Goal: Task Accomplishment & Management: Complete application form

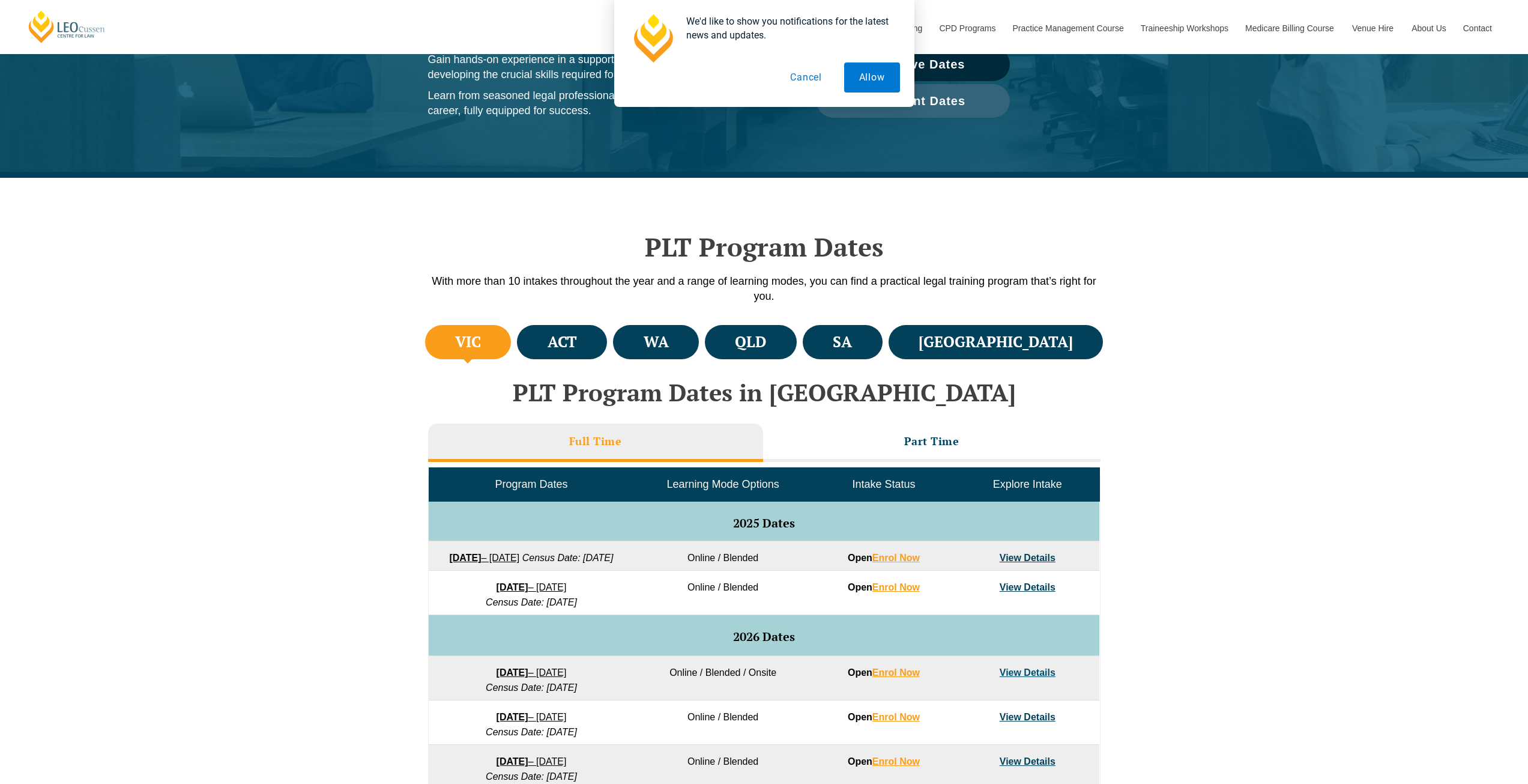
click at [808, 82] on button "Cancel" at bounding box center [806, 77] width 62 height 30
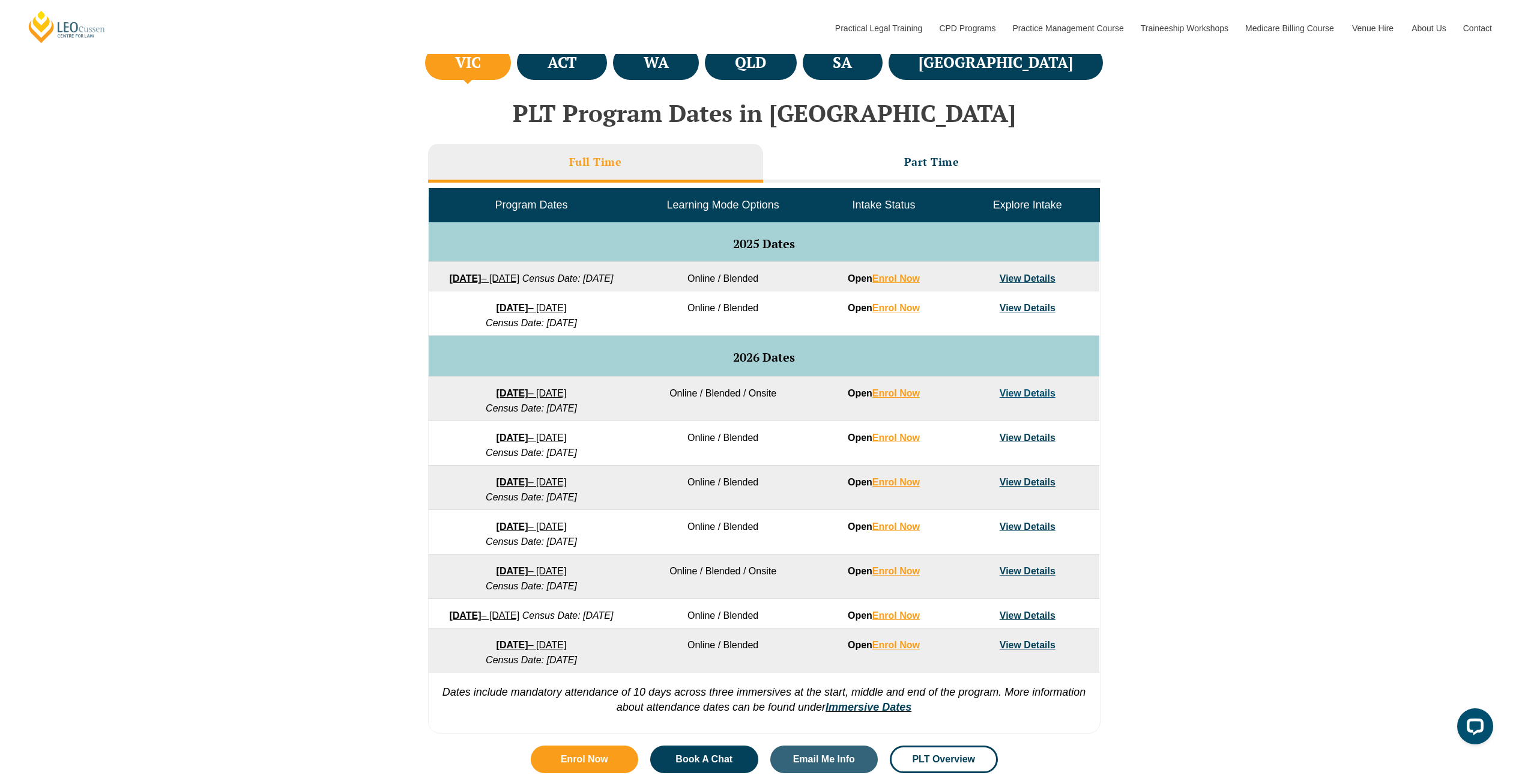
scroll to position [541, 0]
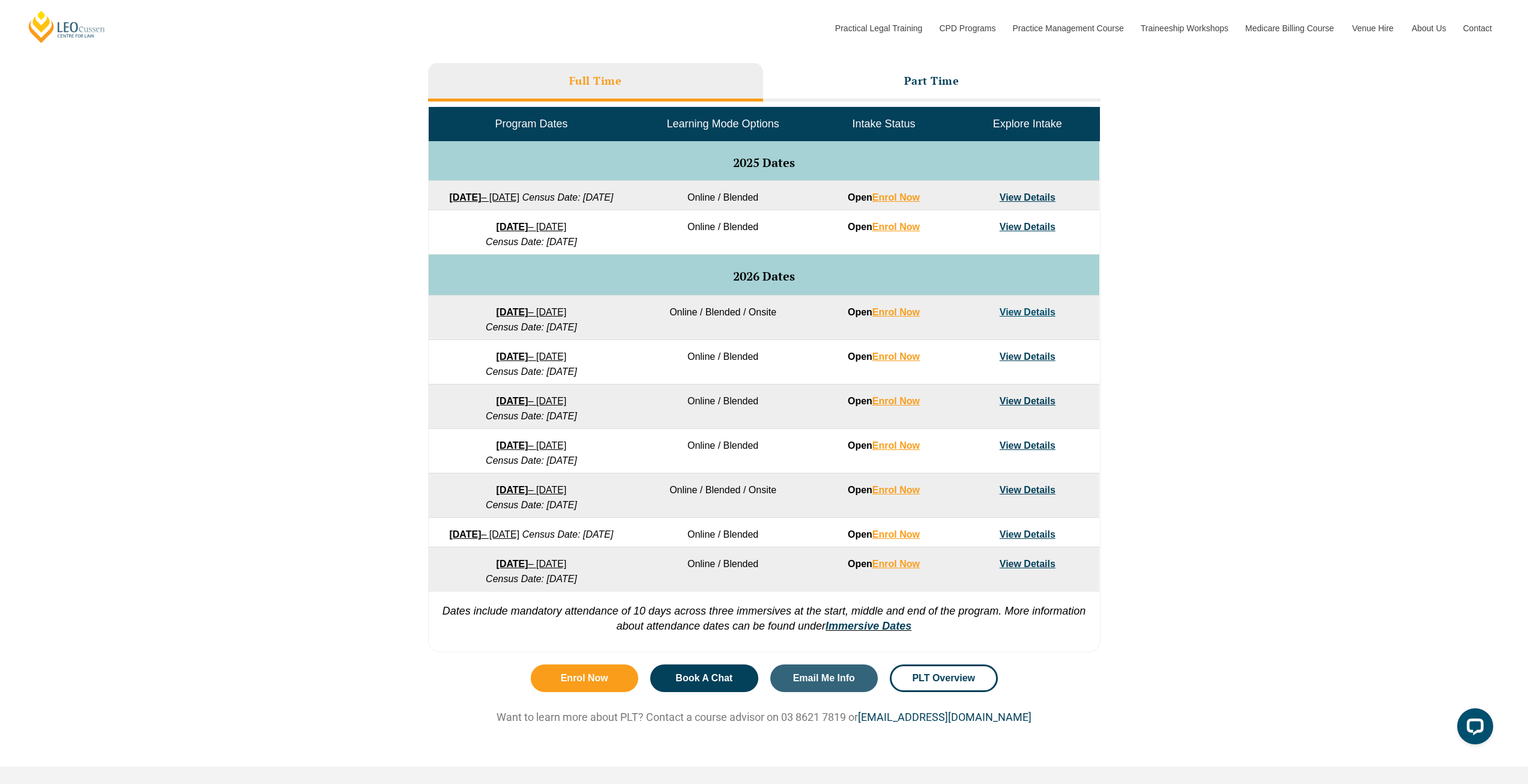
click at [1010, 317] on link "View Details" at bounding box center [1027, 311] width 56 height 10
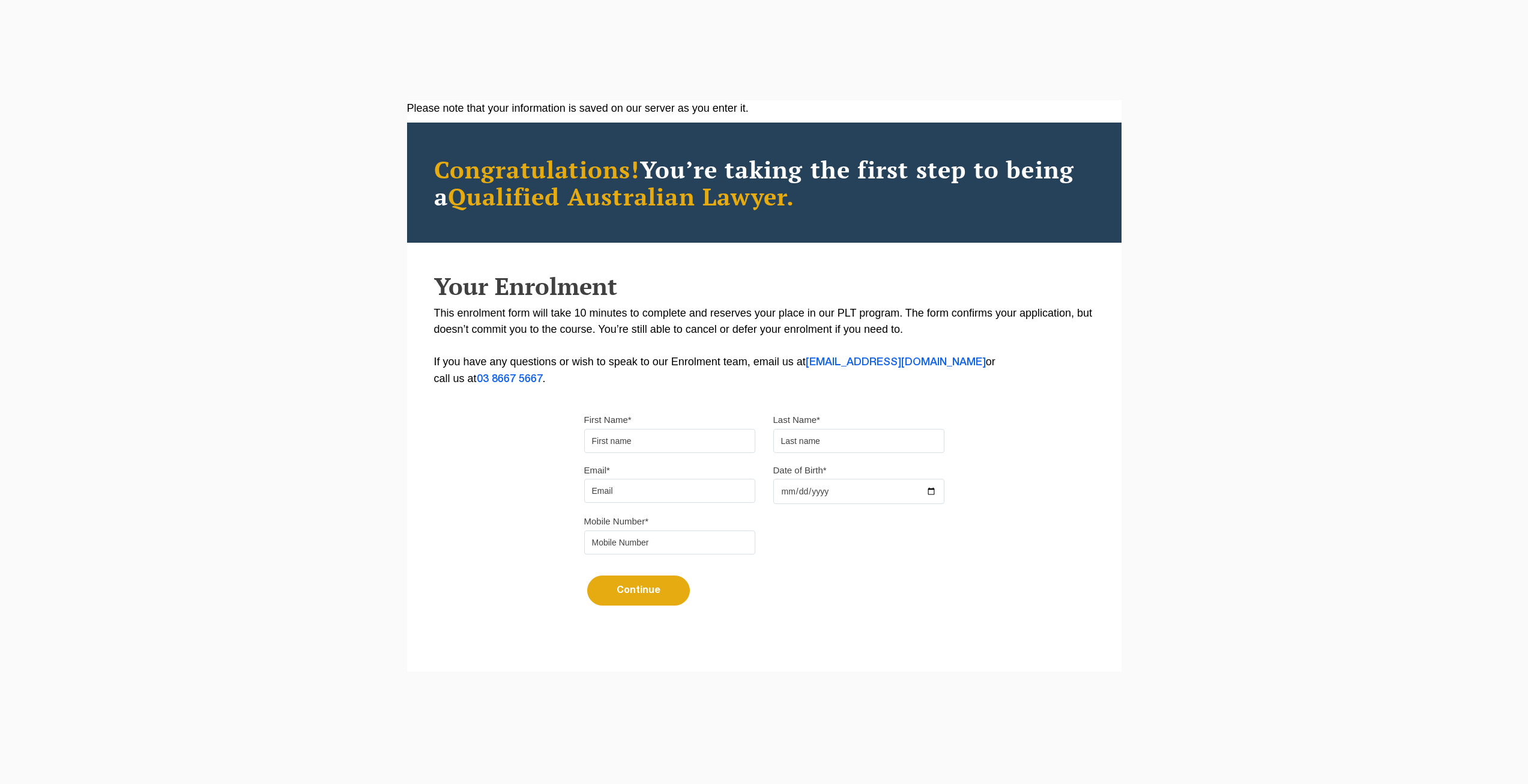
click at [638, 434] on input "First Name*" at bounding box center [670, 441] width 171 height 24
type input "Dakotah"
type input "Starbuck"
type input "dakotahstarbuck1@gmail.com"
type input "2003-05-13"
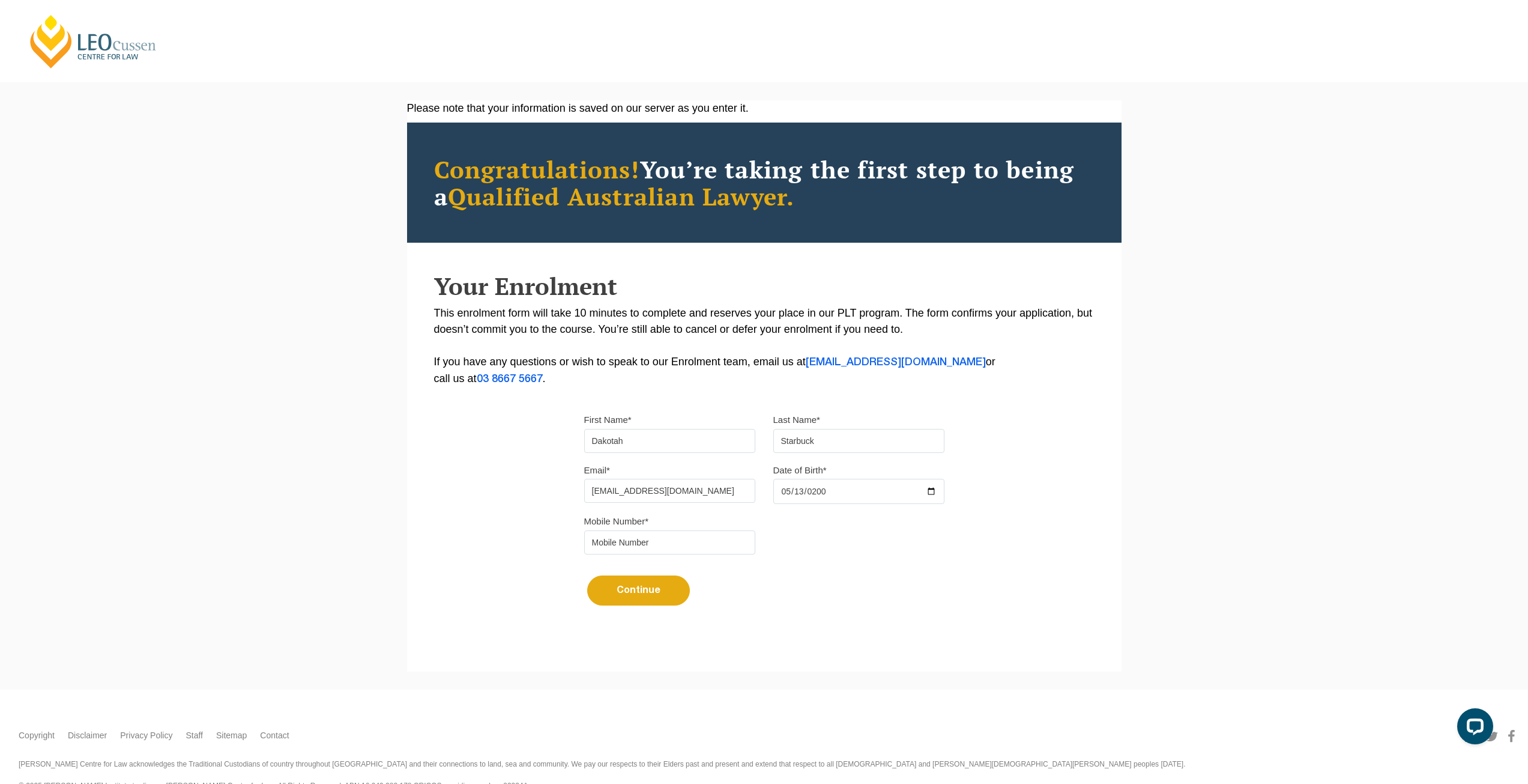
click at [639, 547] on input "tel" at bounding box center [670, 542] width 171 height 24
type input "0499013652"
click at [505, 598] on div "Please note that your information is saved on our server as you enter it. Congr…" at bounding box center [765, 367] width 715 height 535
click at [624, 588] on button "Continue" at bounding box center [638, 590] width 102 height 30
select select
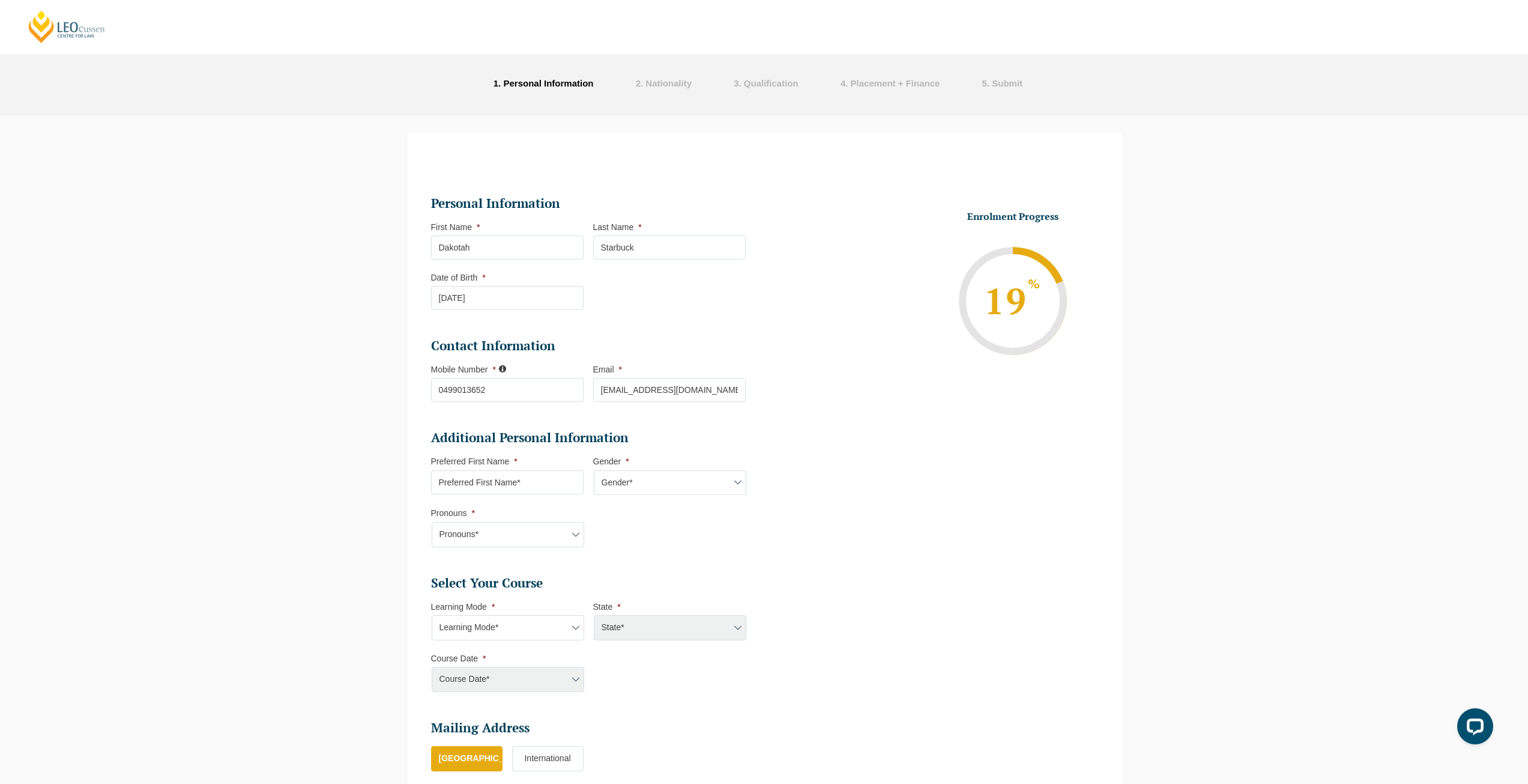
scroll to position [9, 0]
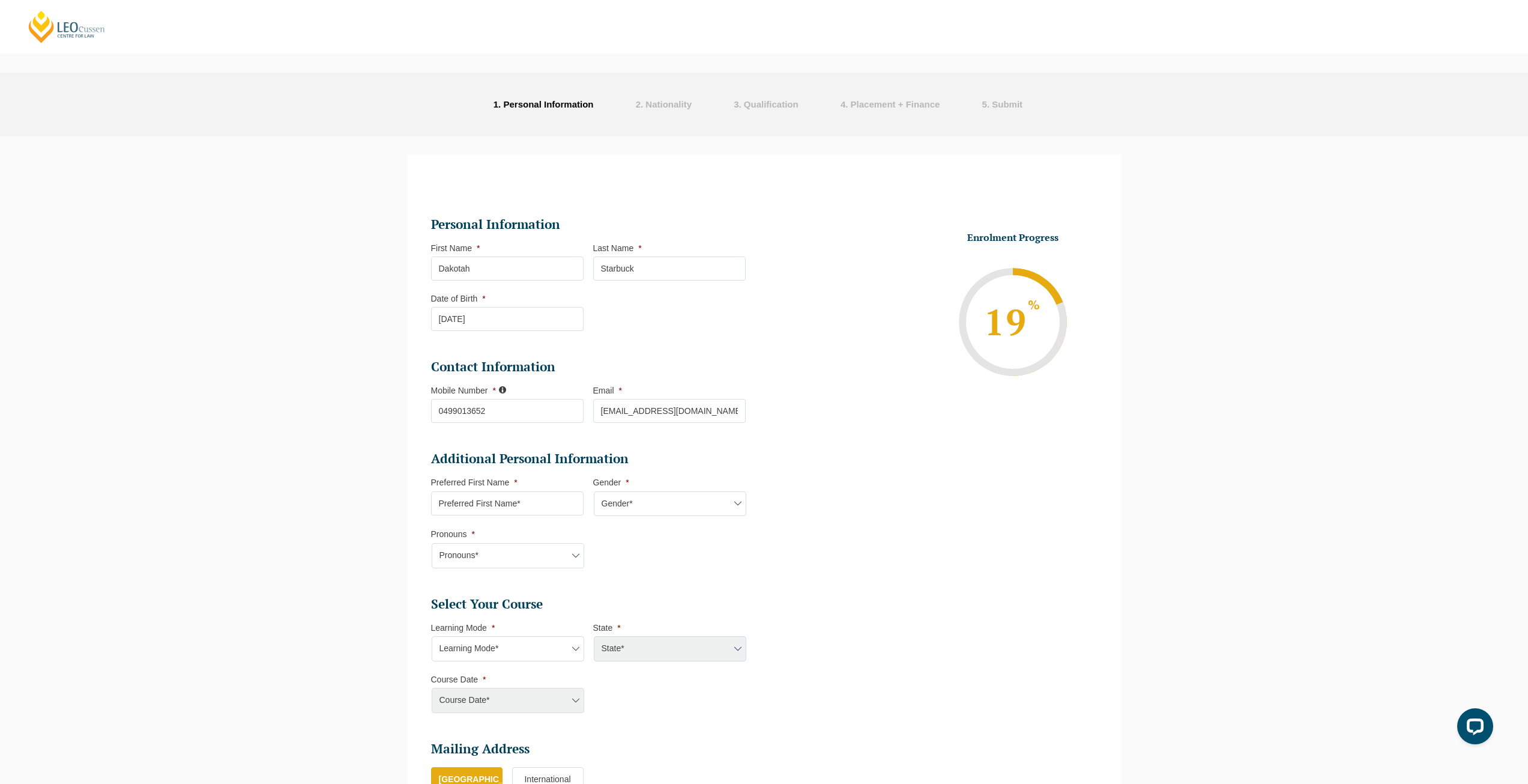
click at [501, 511] on input "Preferred First Name *" at bounding box center [508, 503] width 152 height 24
type input "Dakotah"
click at [607, 508] on select "Gender* Male Female Nonbinary Intersex Prefer not to disclose Other" at bounding box center [670, 504] width 152 height 25
select select "Female"
click at [594, 491] on select "Gender* Male Female Nonbinary Intersex Prefer not to disclose Other" at bounding box center [670, 504] width 152 height 25
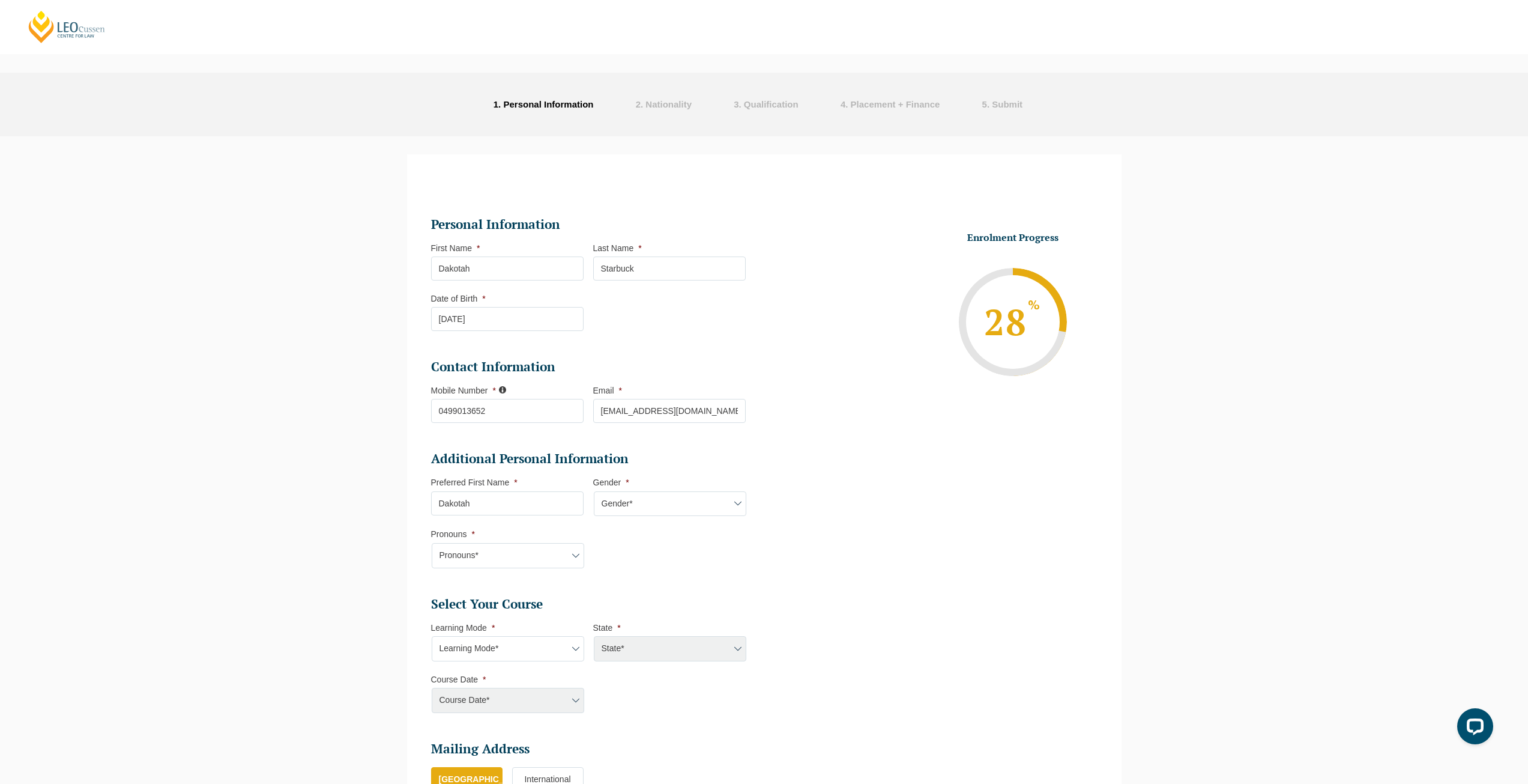
click at [491, 645] on select "Learning Mode* Online Full Time Learning Online Part Time Learning Blended Full…" at bounding box center [508, 648] width 152 height 25
select select "Onsite Full Time Learning"
click at [432, 636] on select "Learning Mode* Online Full Time Learning Online Part Time Learning Blended Full…" at bounding box center [508, 648] width 152 height 25
click at [616, 653] on select "State* VIC" at bounding box center [670, 648] width 152 height 25
select select "VIC"
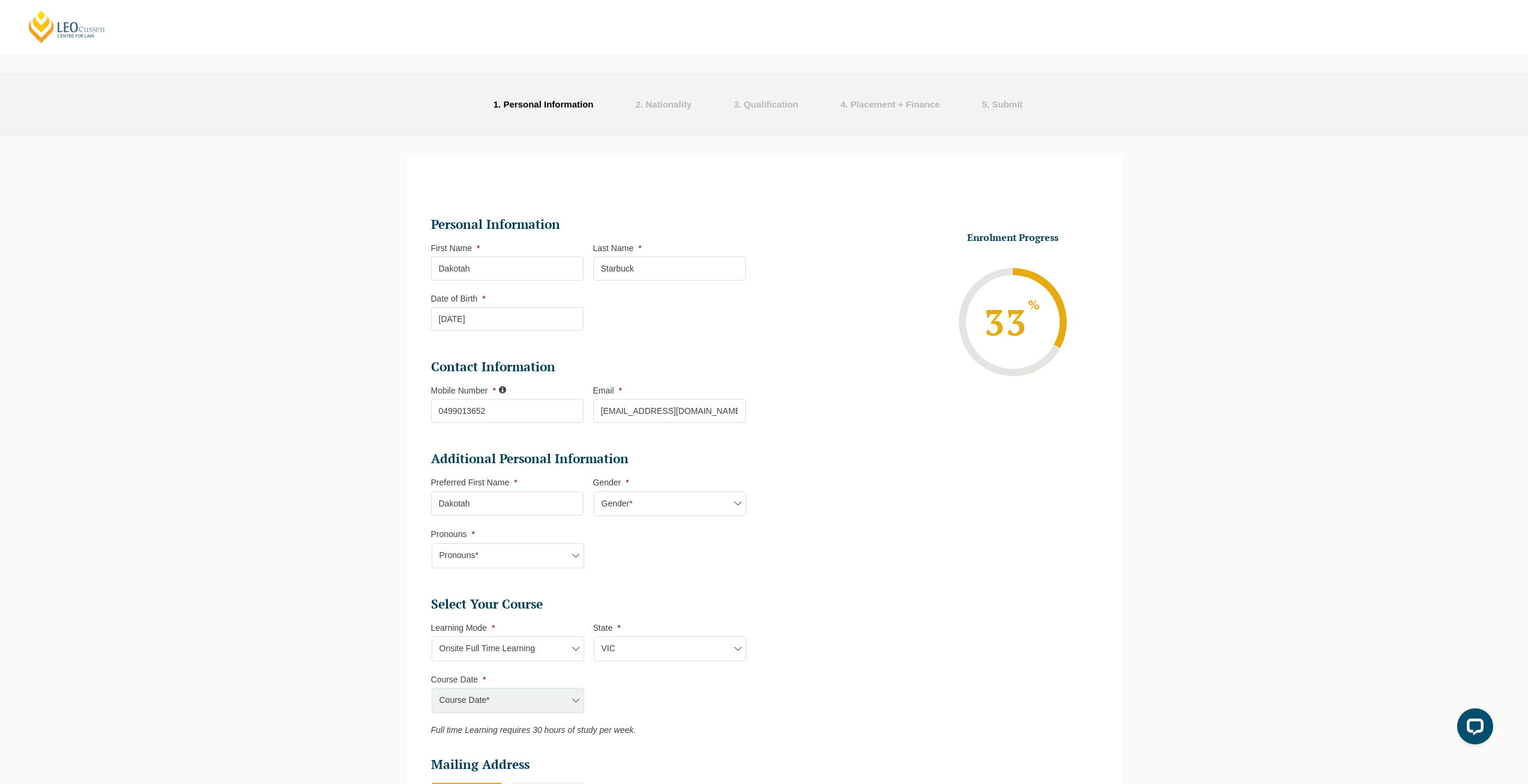
click at [594, 636] on select "State* VIC" at bounding box center [670, 648] width 152 height 25
click at [537, 703] on select "Course Date* January 2026 (27-Jan-2026 to 12-Jun-2026) August 2026 (03-Aug-2026…" at bounding box center [508, 700] width 152 height 25
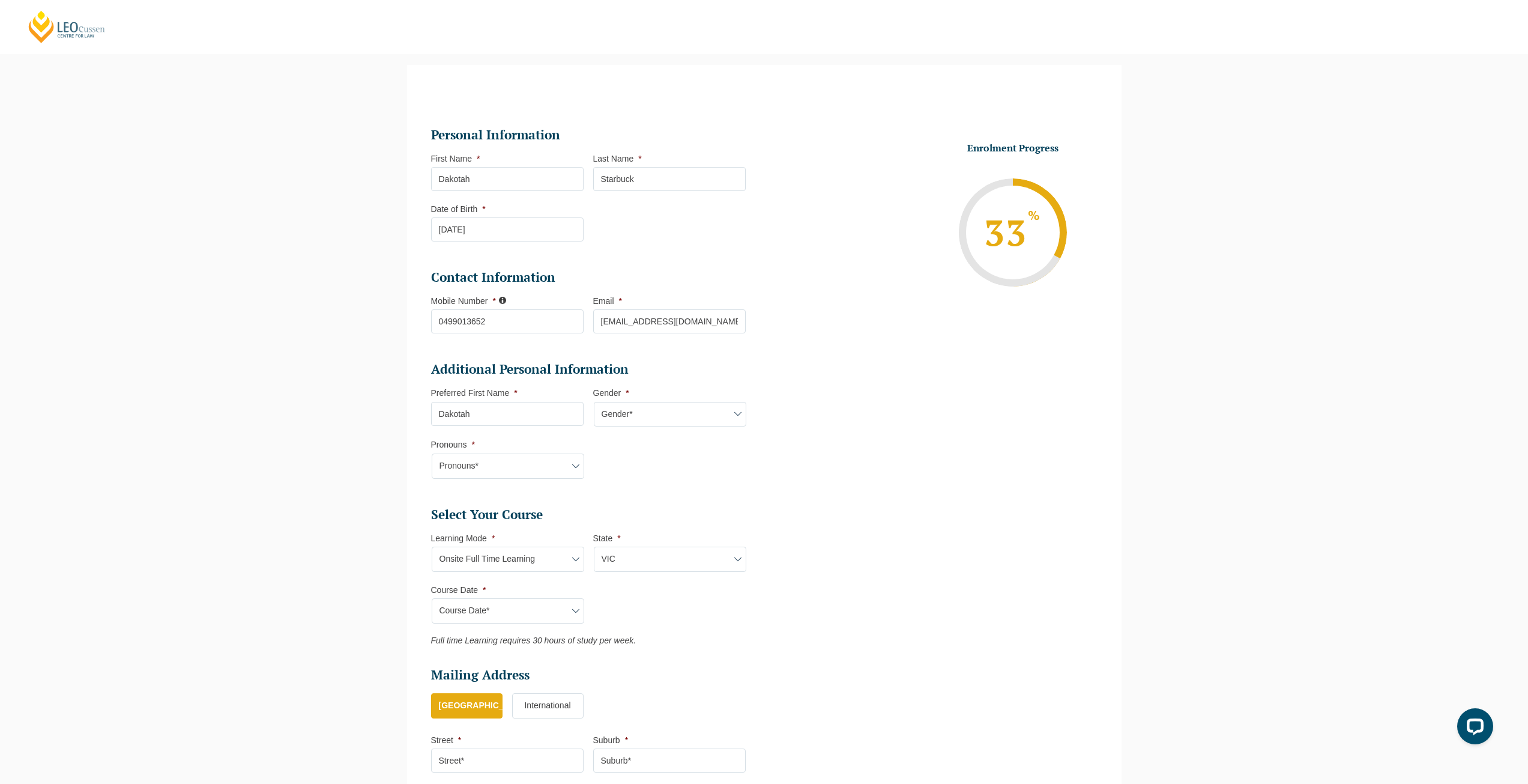
scroll to position [129, 0]
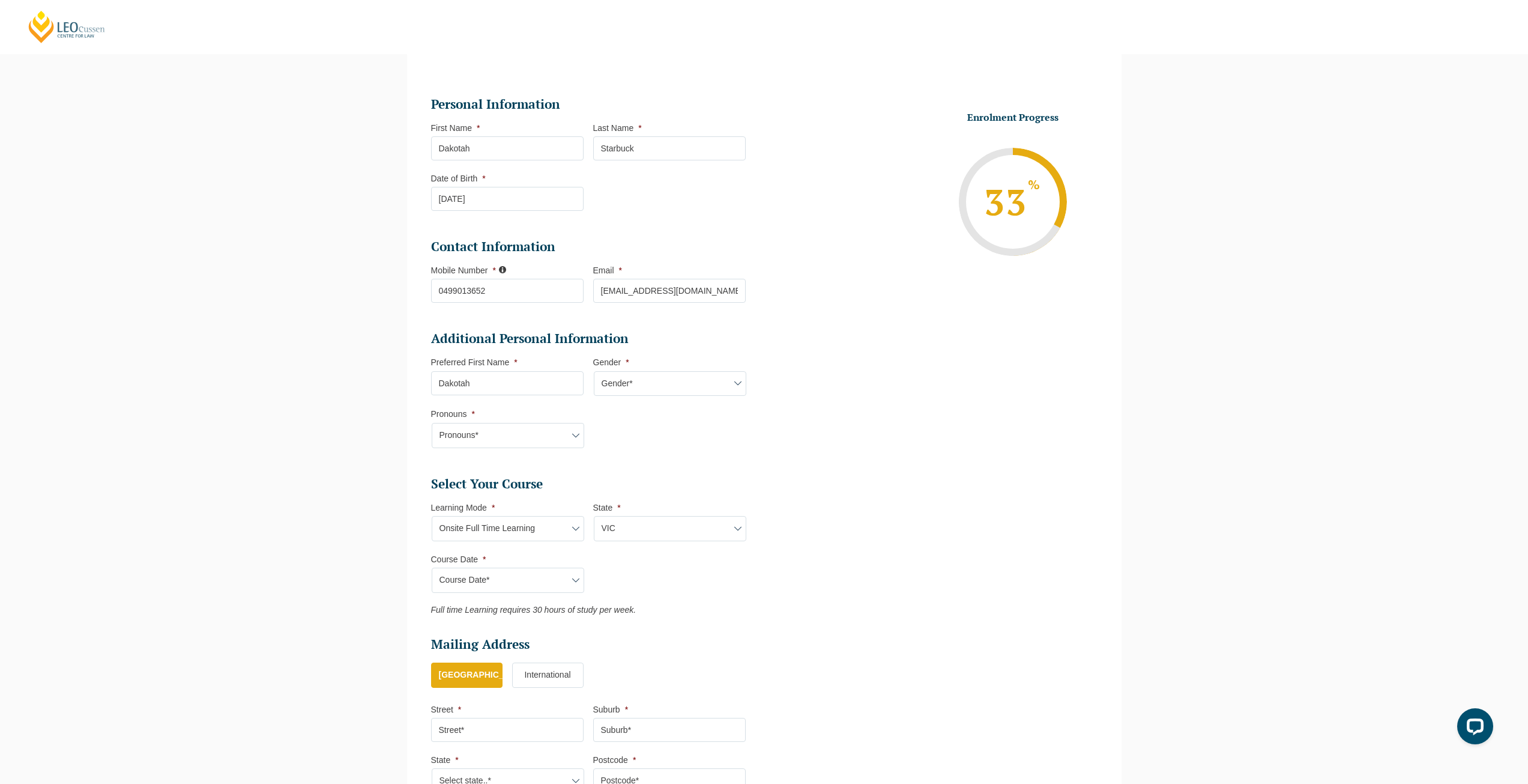
click at [503, 574] on select "Course Date* January 2026 (27-Jan-2026 to 12-Jun-2026) August 2026 (03-Aug-2026…" at bounding box center [508, 580] width 152 height 25
click at [511, 518] on select "Learning Mode* Online Full Time Learning Online Part Time Learning Blended Full…" at bounding box center [508, 528] width 152 height 25
click at [512, 530] on select "Learning Mode* Online Full Time Learning Online Part Time Learning Blended Full…" at bounding box center [508, 528] width 152 height 25
click at [512, 534] on select "Learning Mode* Online Full Time Learning Online Part Time Learning Blended Full…" at bounding box center [508, 528] width 152 height 25
select select "Blended Part Time Learning"
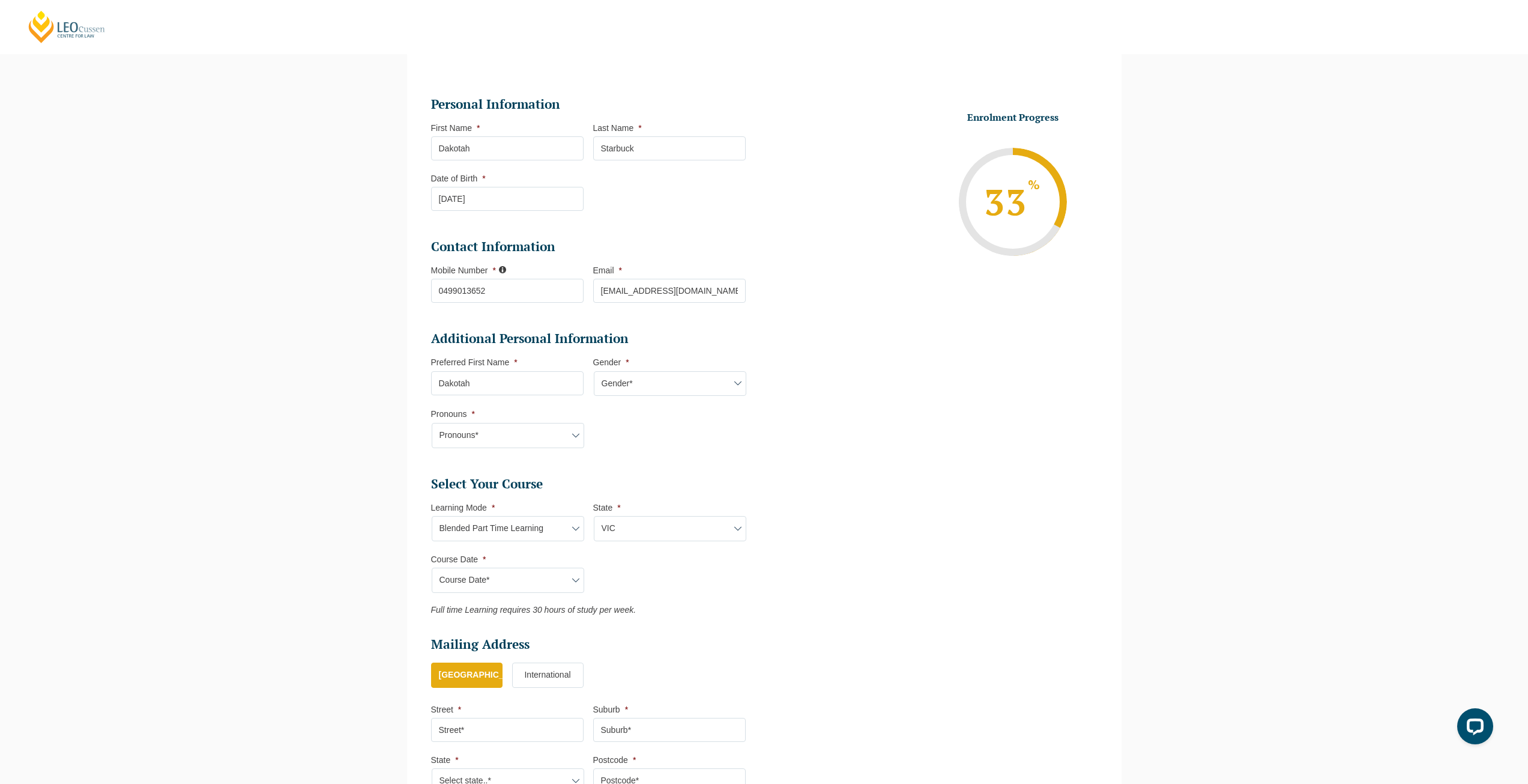
click at [432, 516] on select "Learning Mode* Online Full Time Learning Online Part Time Learning Blended Full…" at bounding box center [508, 528] width 152 height 25
click at [646, 525] on select "State* ACT/NSW QLD VIC WA" at bounding box center [670, 528] width 152 height 25
select select "VIC"
click at [594, 516] on select "State* ACT/NSW QLD VIC WA" at bounding box center [670, 528] width 152 height 25
click at [484, 588] on select "Course Date* September 2025 (08-Sep-2025 to 17-Apr-2026) January 2026 (27-Jan-2…" at bounding box center [508, 580] width 152 height 25
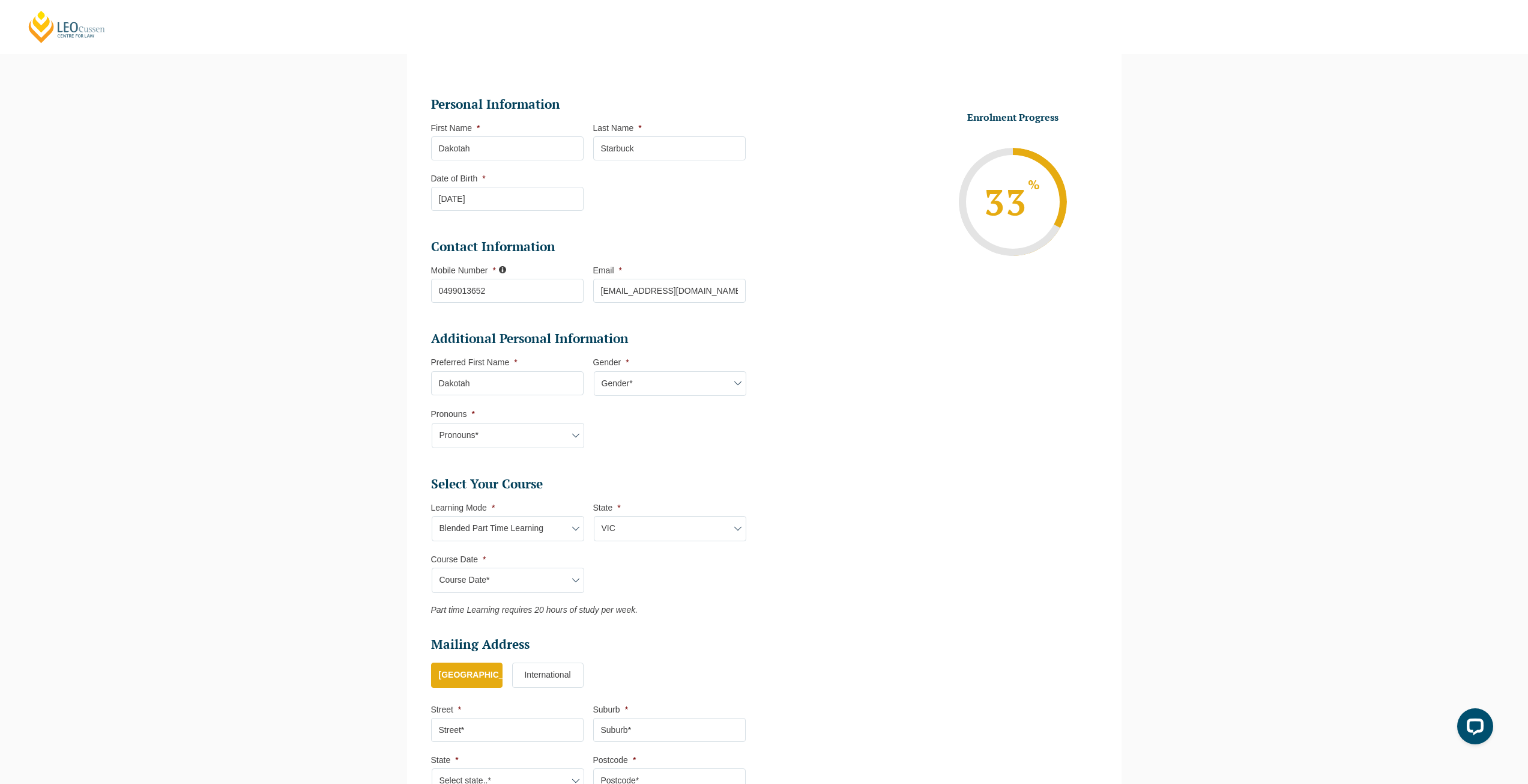
click at [674, 592] on ul "Select Your Course This field is hidden when viewing the form Only for Flinder …" at bounding box center [593, 545] width 324 height 139
click at [546, 536] on select "Learning Mode* Online Full Time Learning Online Part Time Learning Blended Full…" at bounding box center [508, 528] width 152 height 25
select select "Blended Full Time Learning"
click at [432, 516] on select "Learning Mode* Online Full Time Learning Online Part Time Learning Blended Full…" at bounding box center [508, 528] width 152 height 25
click at [638, 526] on select "State* ACT/NSW QLD SA VIC WA" at bounding box center [670, 528] width 152 height 25
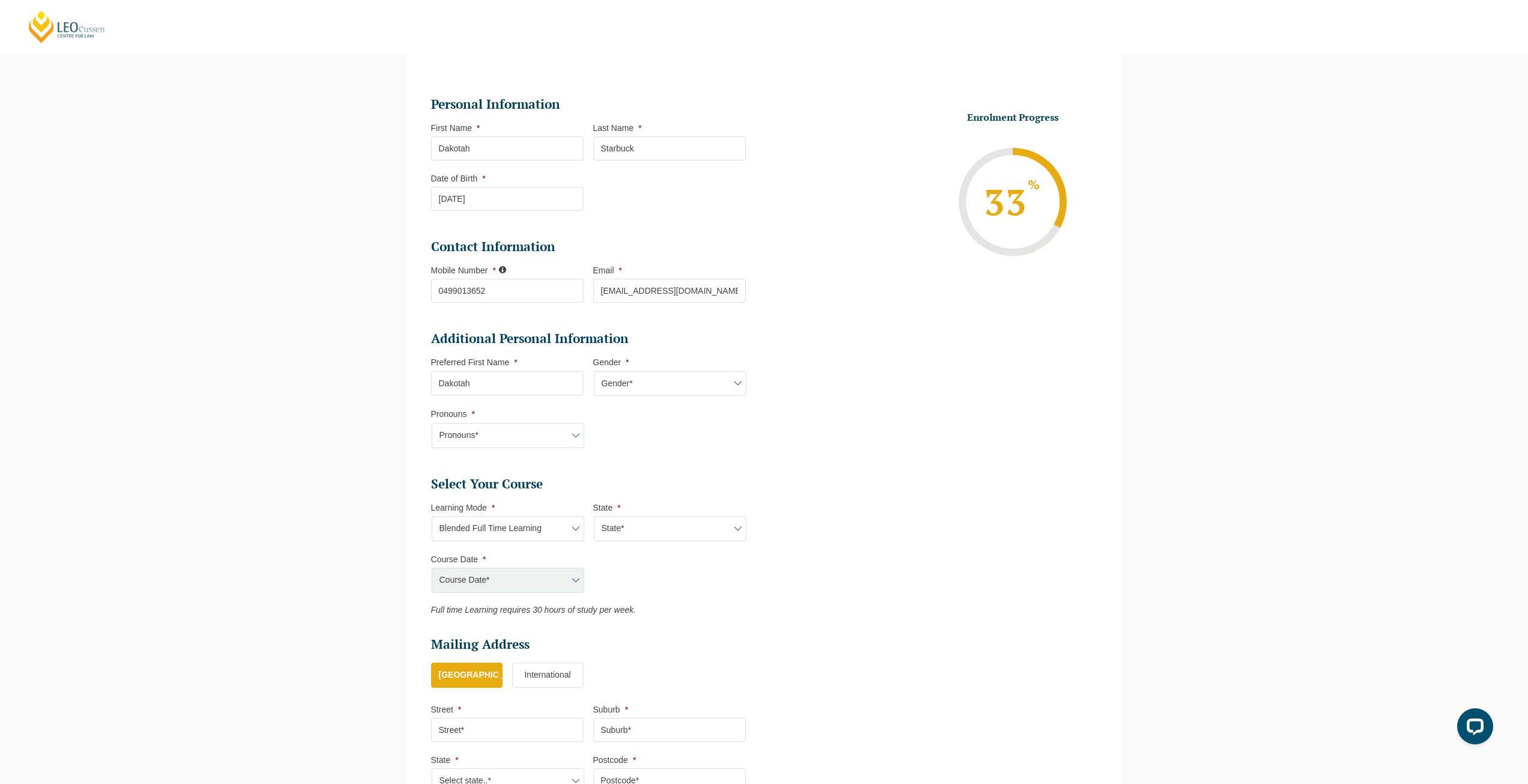
select select "VIC"
click at [594, 516] on select "State* ACT/NSW QLD SA VIC WA" at bounding box center [670, 528] width 152 height 25
click at [553, 572] on select "Course Date* September 2025 (22-Sep-2025 to 20-Feb-2026) December 2025 (08-Dec-…" at bounding box center [508, 580] width 152 height 25
select select "December 2025 (08-Dec-2025 to 16-May-2026)"
click at [432, 568] on select "Course Date* September 2025 (22-Sep-2025 to 20-Feb-2026) December 2025 (08-Dec-…" at bounding box center [508, 580] width 152 height 25
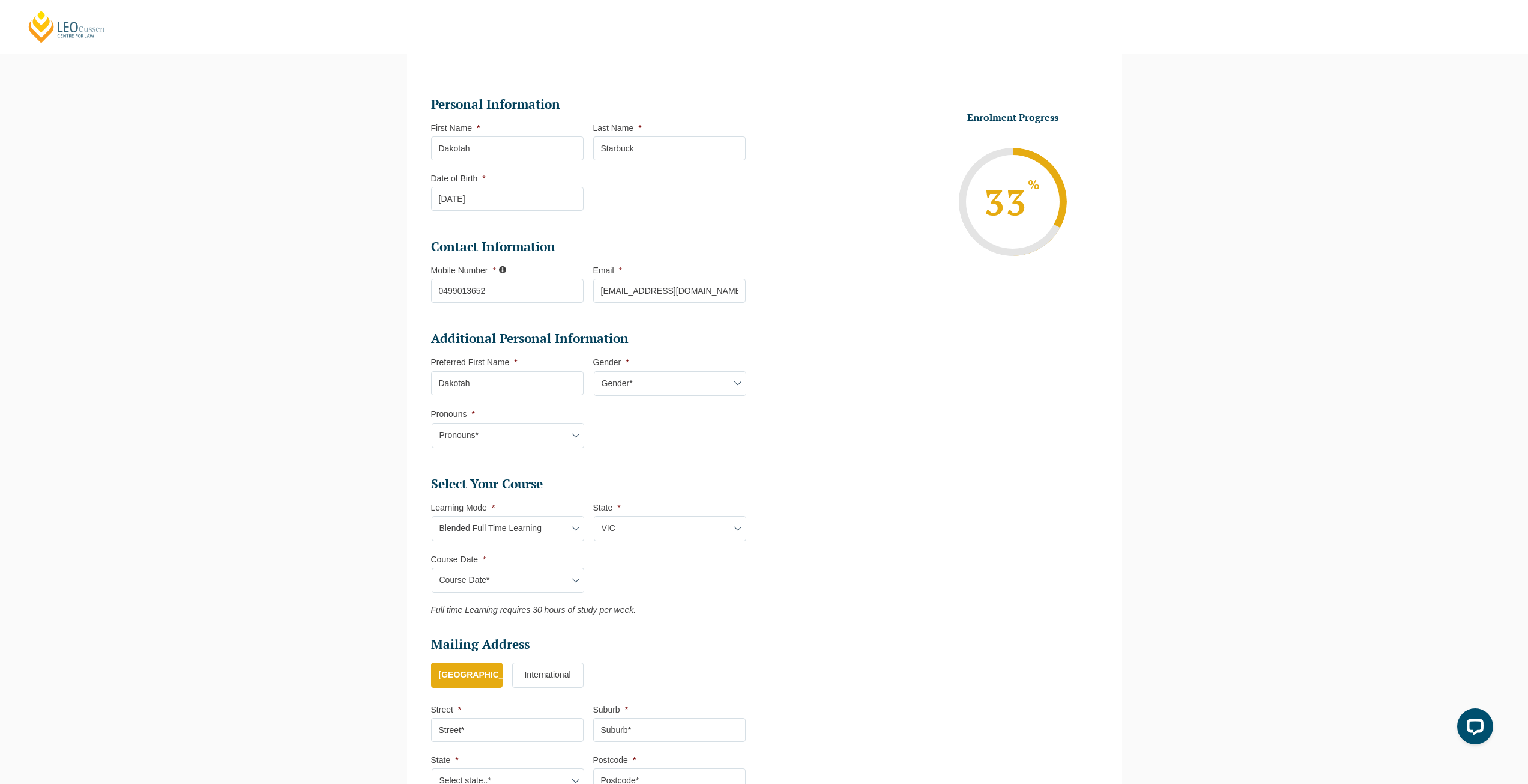
type input "Intake 11 December 2025 FT"
type input "Practical Legal Training (VIC)"
select select "VIC PLT (DEC) 2025 Full Time Blended"
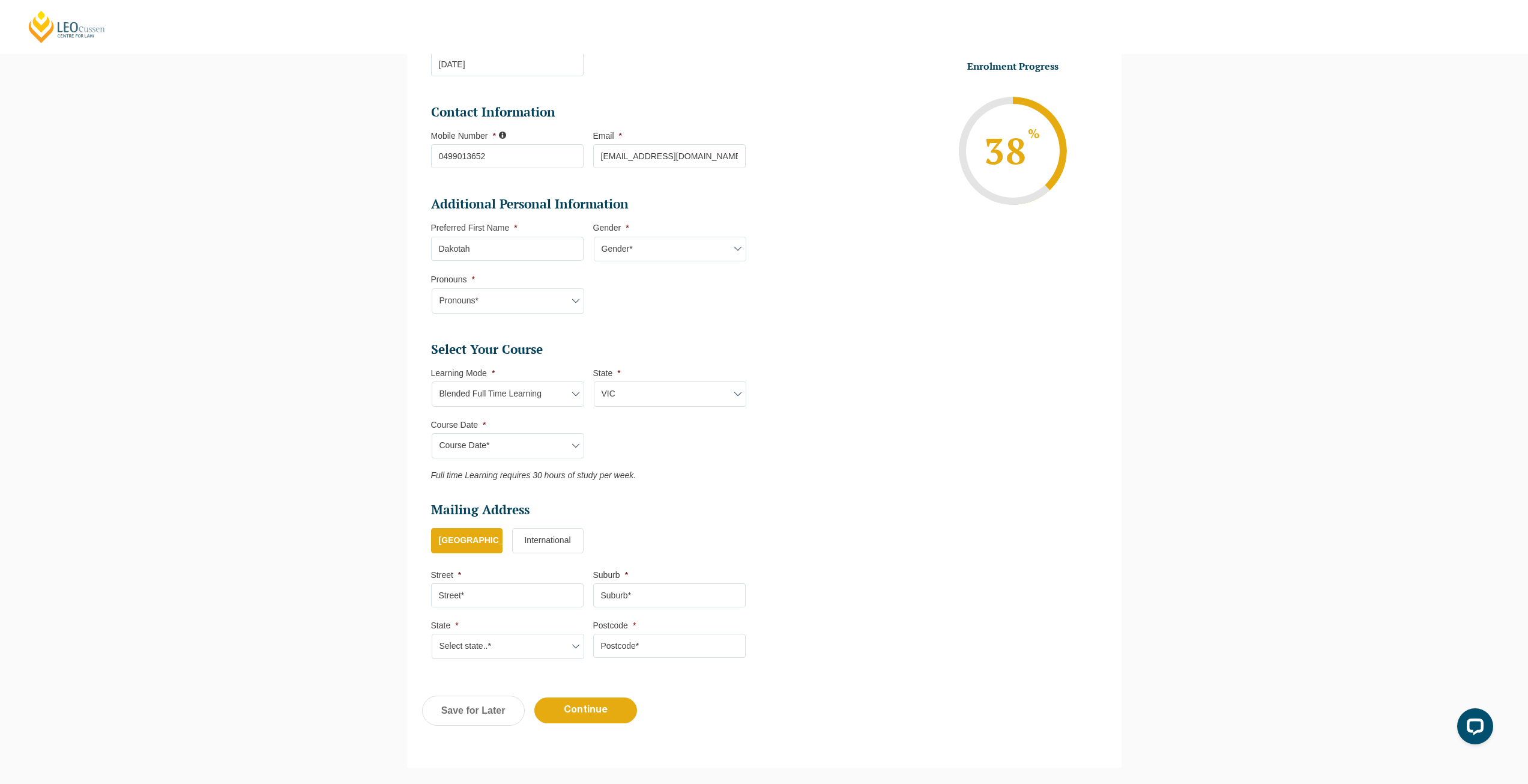
scroll to position [310, 0]
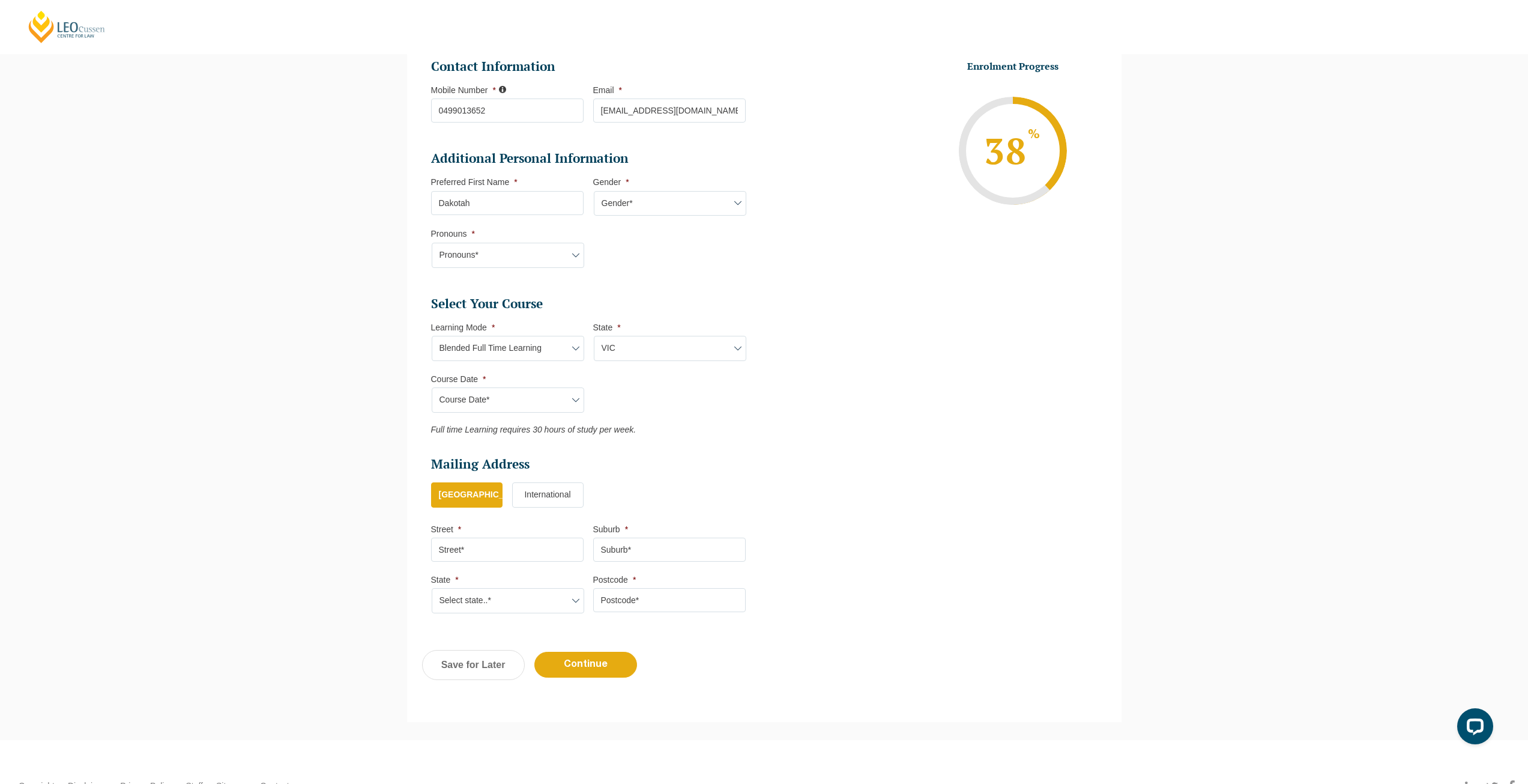
click at [519, 561] on input "Street *" at bounding box center [508, 549] width 152 height 24
type input "1 Jennings Street"
type input "Moonee Ponds"
click at [488, 598] on select "Select state..* VIC WA QLD SA NSW NT ACT TAS" at bounding box center [508, 600] width 152 height 25
select select "VIC"
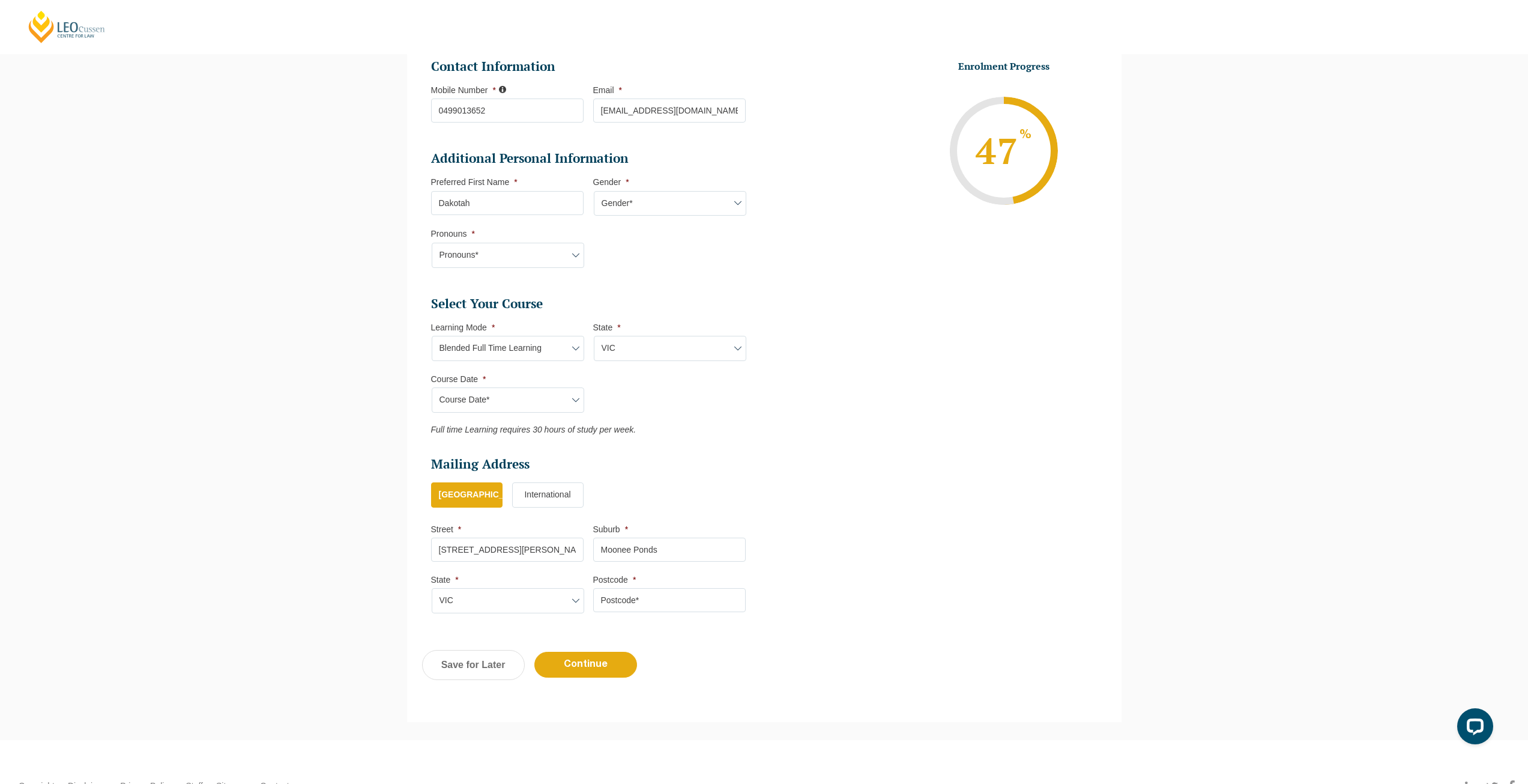
click at [432, 588] on select "Select state..* VIC WA QLD SA NSW NT ACT TAS" at bounding box center [508, 600] width 152 height 25
click at [650, 602] on input "Postcode *" at bounding box center [669, 599] width 152 height 24
type input "3039"
click at [587, 662] on input "Continue" at bounding box center [585, 665] width 102 height 26
select select "Blended Full Time Learning"
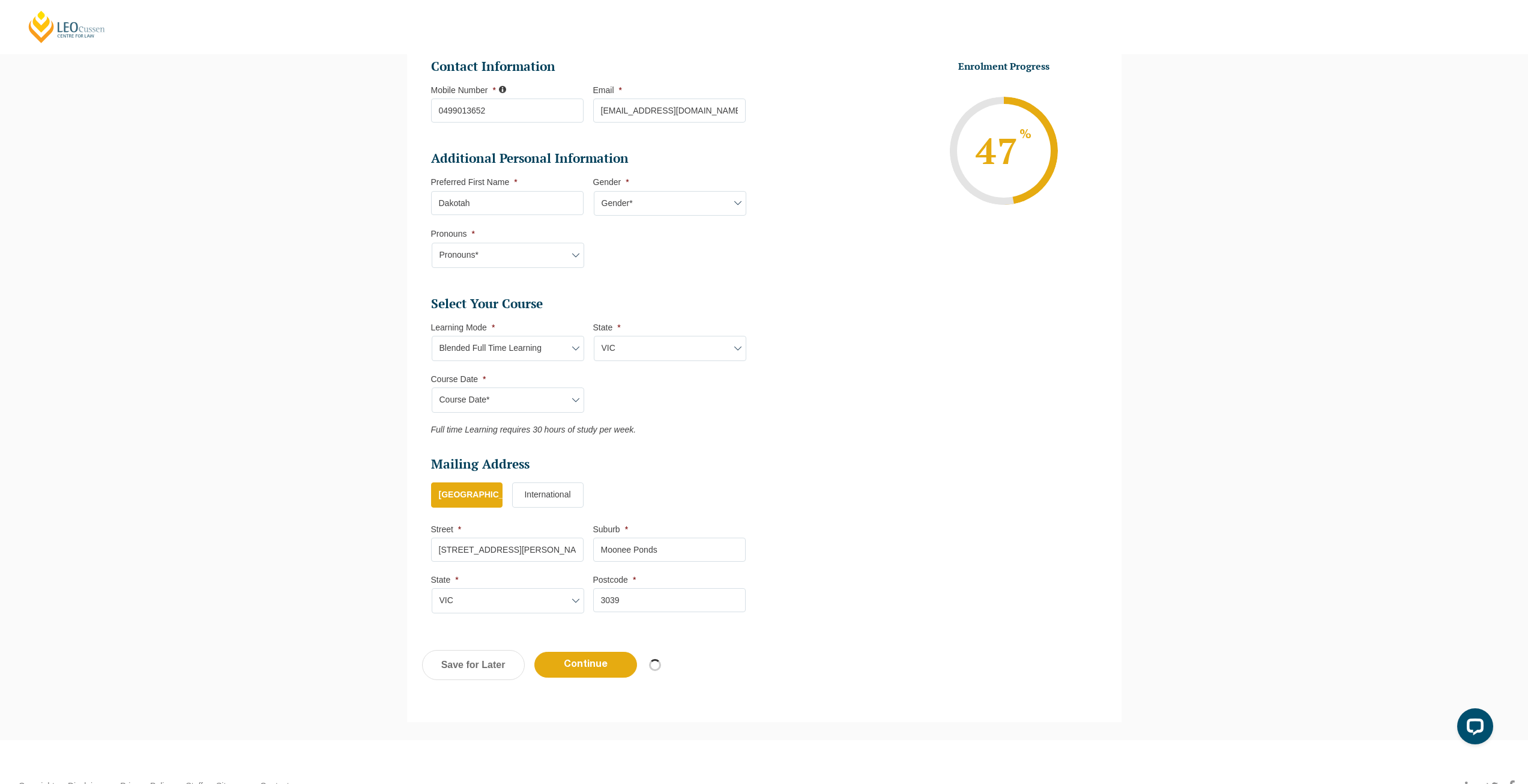
select select "VIC"
select select
select select "December 2025 (08-Dec-2025 to 16-May-2026)"
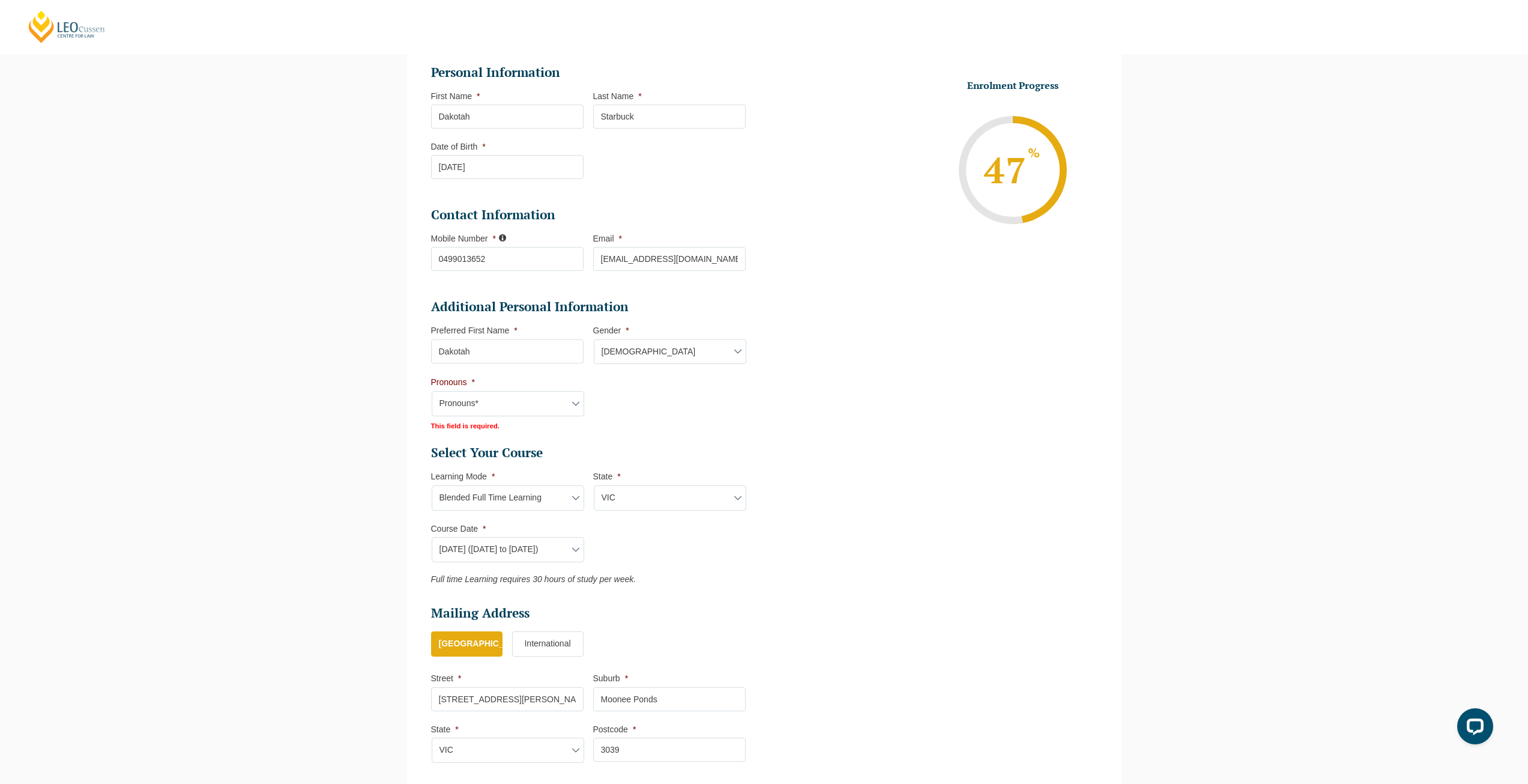
scroll to position [109, 0]
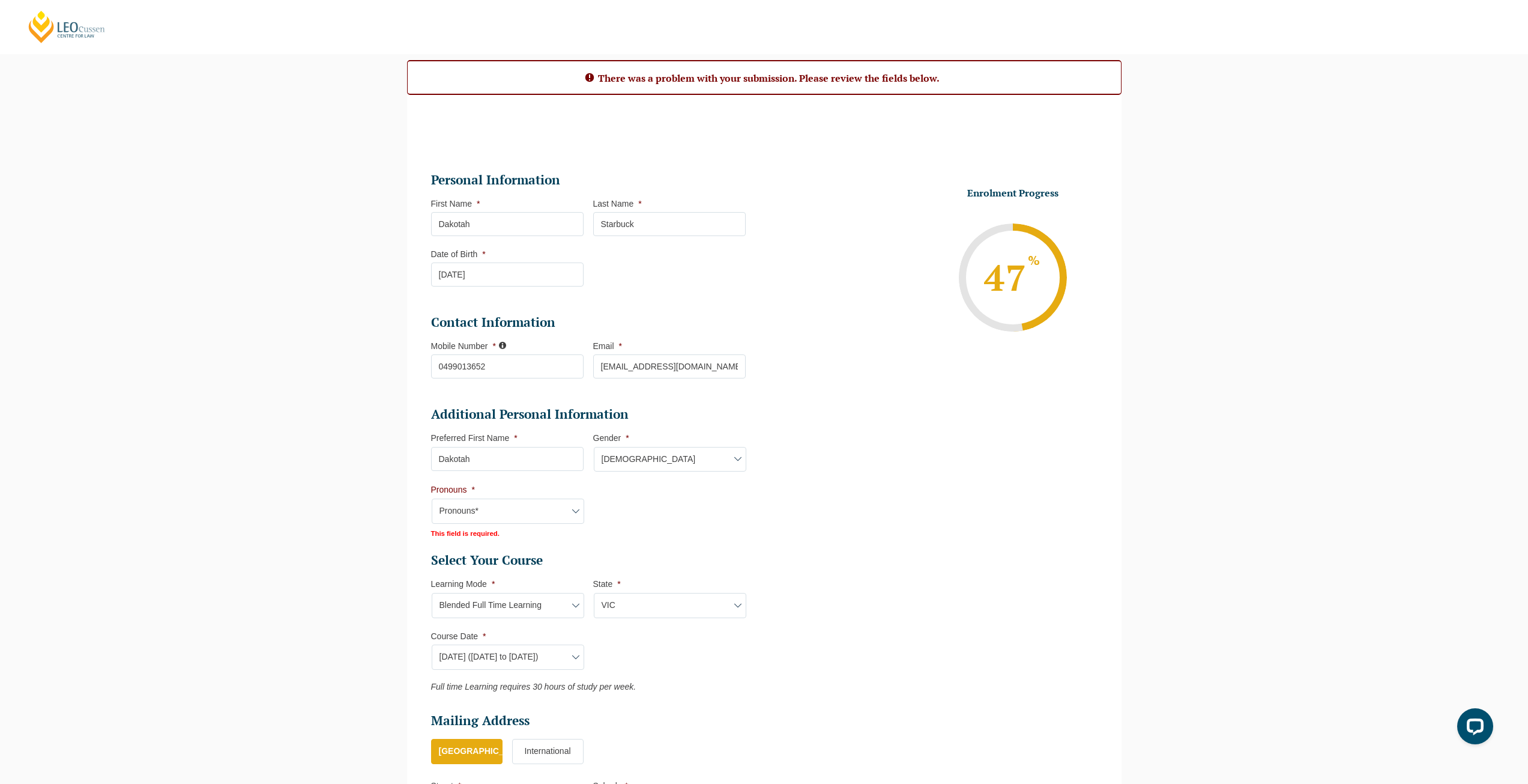
click at [508, 504] on select "Pronouns* She/Her/Hers He/Him/His They/Them/Theirs Other Prefer not to disclose" at bounding box center [508, 511] width 152 height 25
select select "She/Her/Hers"
click at [432, 498] on select "Pronouns* She/Her/Hers He/Him/His They/Them/Theirs Other Prefer not to disclose" at bounding box center [508, 511] width 152 height 25
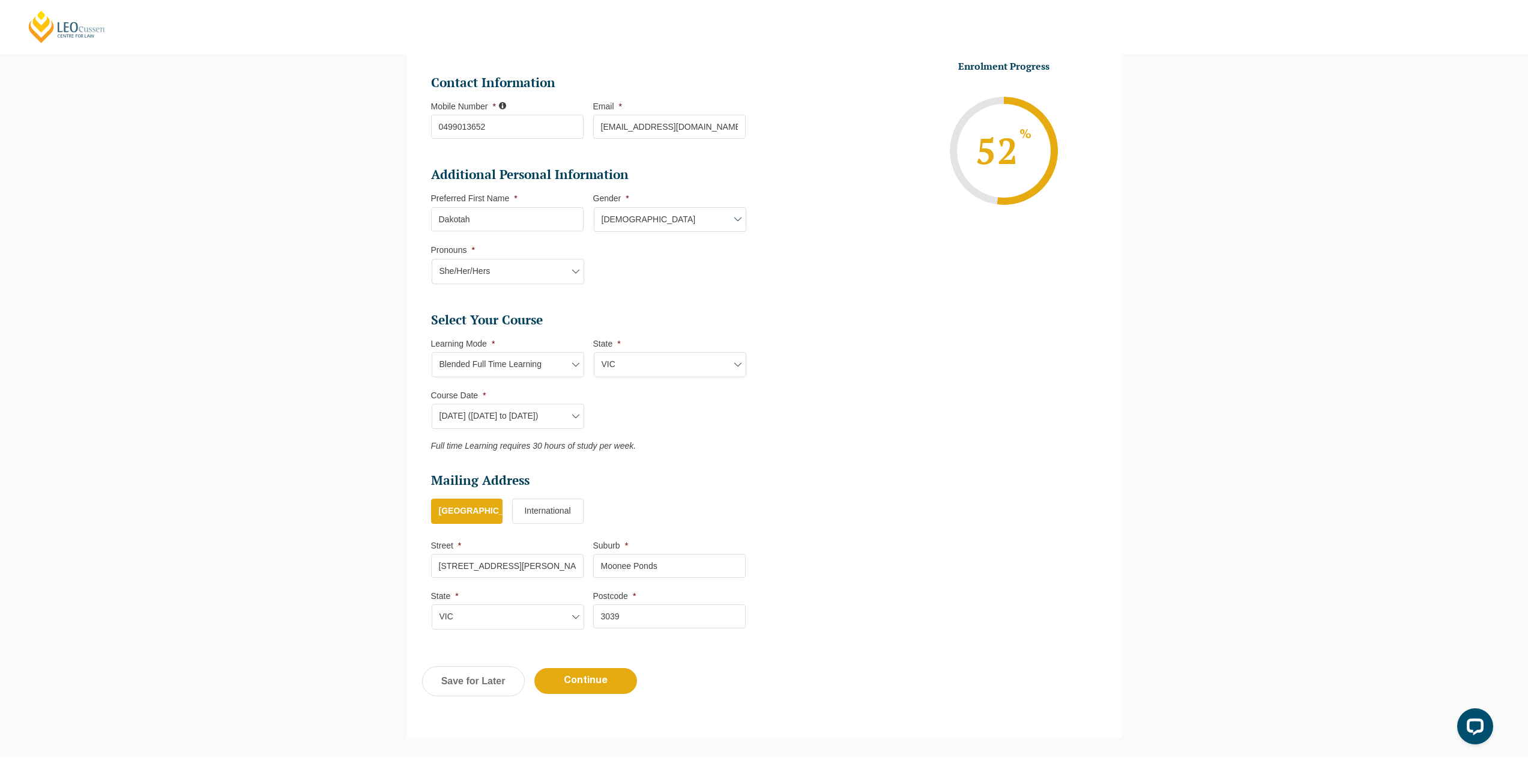
scroll to position [350, 0]
click at [612, 675] on input "Continue" at bounding box center [585, 680] width 102 height 26
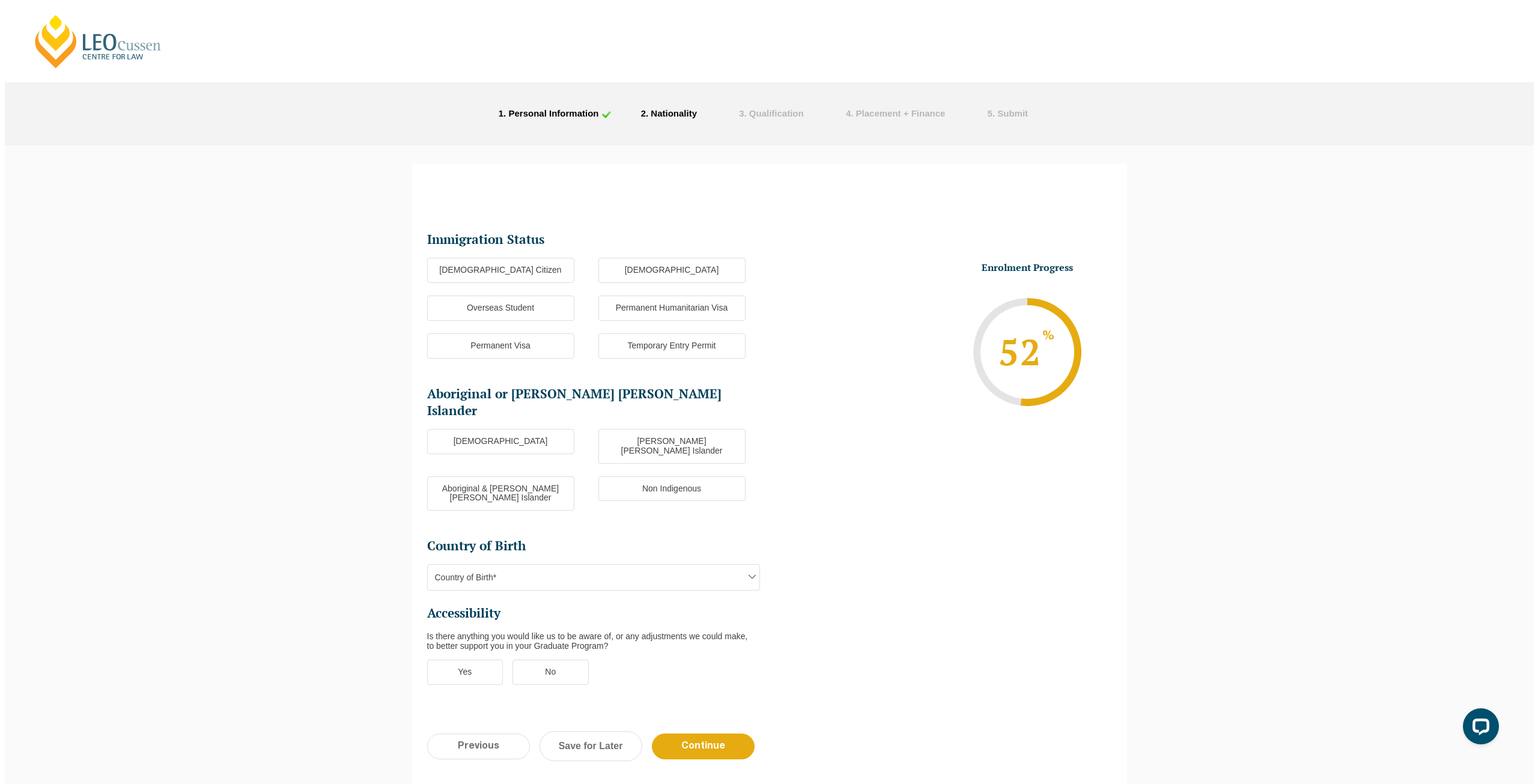
scroll to position [0, 0]
click at [493, 271] on label "Australian Citizen" at bounding box center [495, 270] width 147 height 25
click at [0, 0] on input "Australian Citizen" at bounding box center [0, 0] width 0 height 0
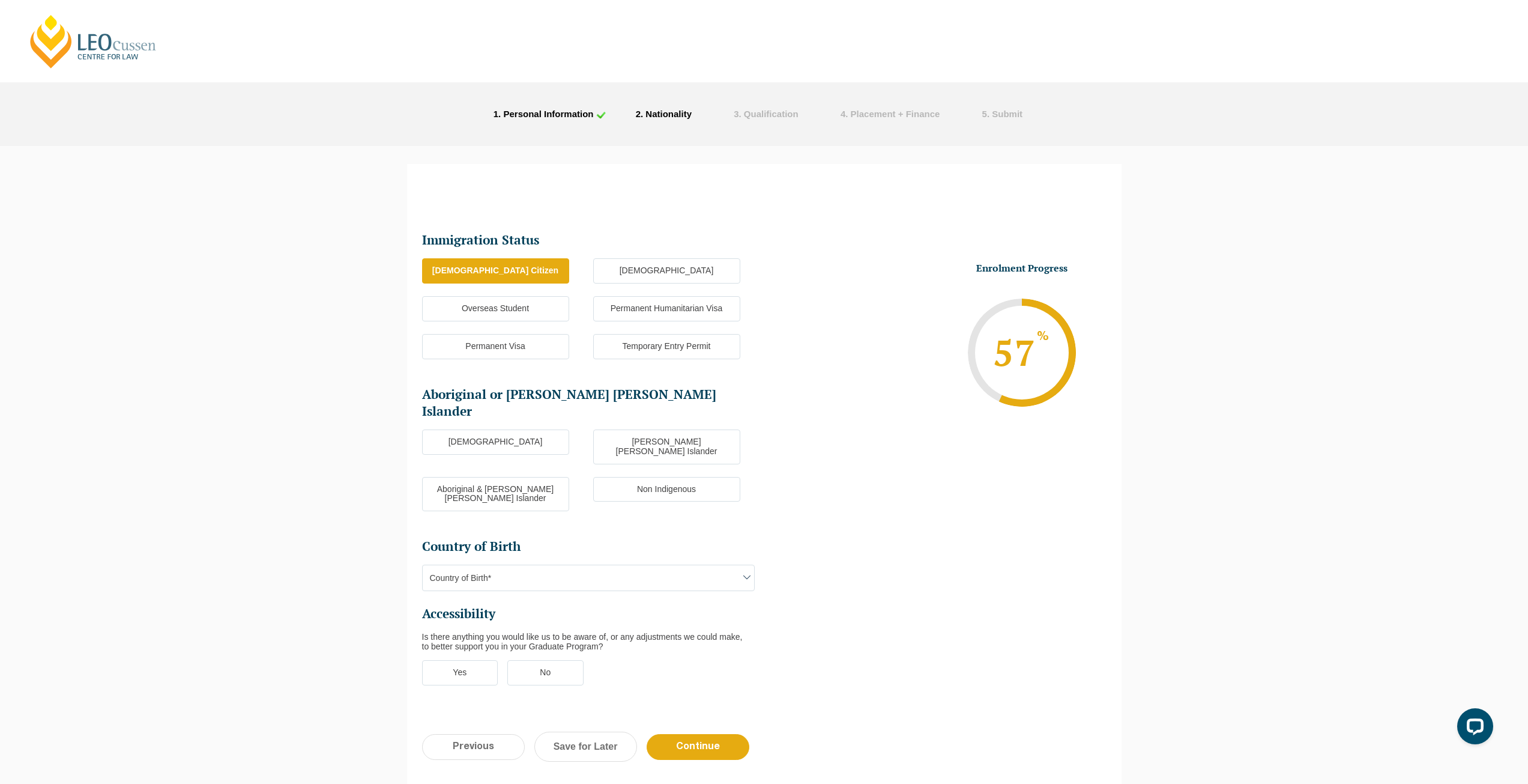
click at [648, 477] on label "Non Indigenous" at bounding box center [666, 489] width 147 height 25
click at [0, 0] on input "Non Indigenous" at bounding box center [0, 0] width 0 height 0
click at [542, 477] on label "Aboriginal & Torres Strait Islander" at bounding box center [495, 494] width 147 height 35
click at [0, 0] on input "Aboriginal & Torres Strait Islander" at bounding box center [0, 0] width 0 height 0
click at [675, 481] on li "Non Indigenous" at bounding box center [679, 494] width 171 height 35
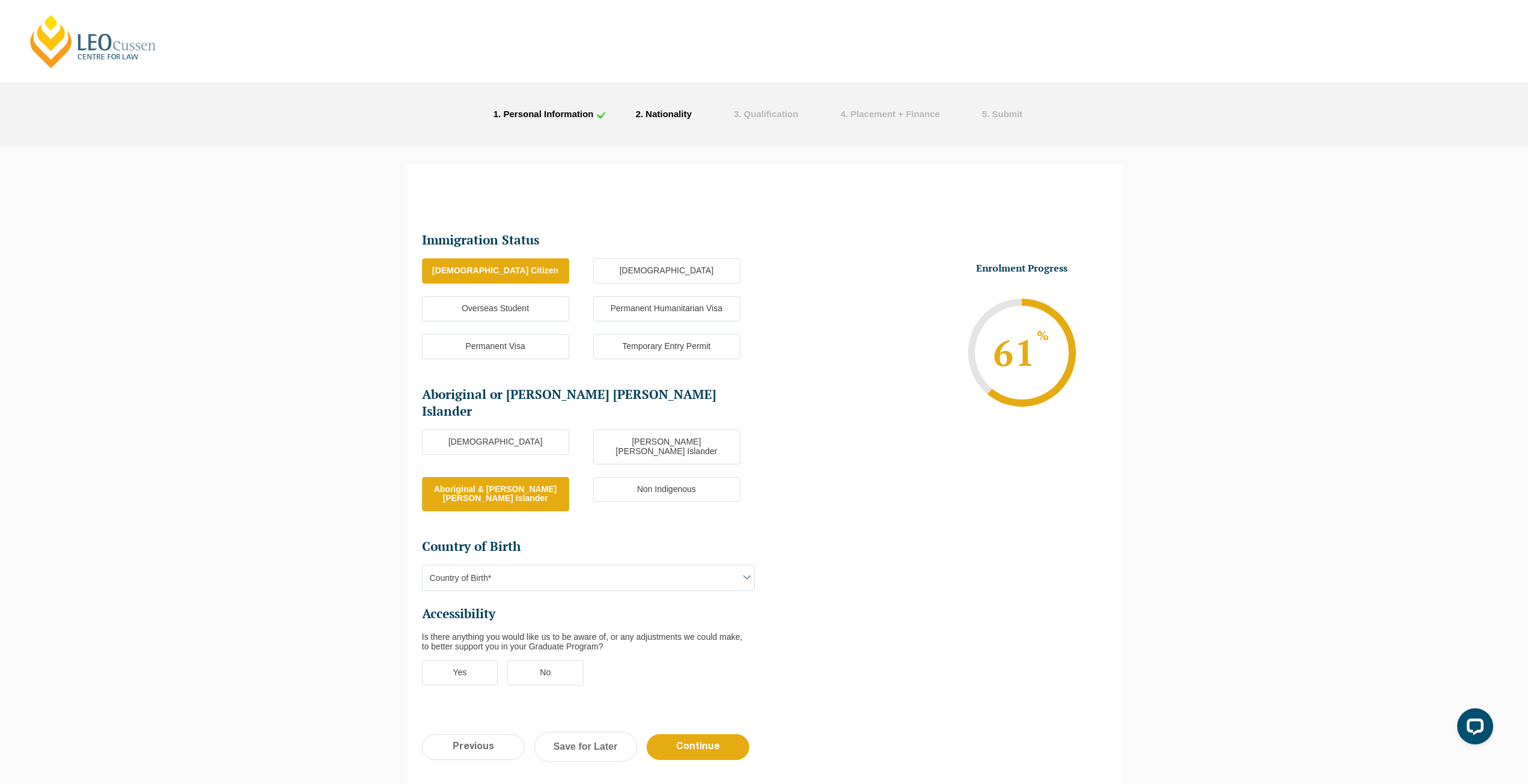
click at [671, 477] on label "Non Indigenous" at bounding box center [666, 489] width 147 height 25
click at [0, 0] on input "Non Indigenous" at bounding box center [0, 0] width 0 height 0
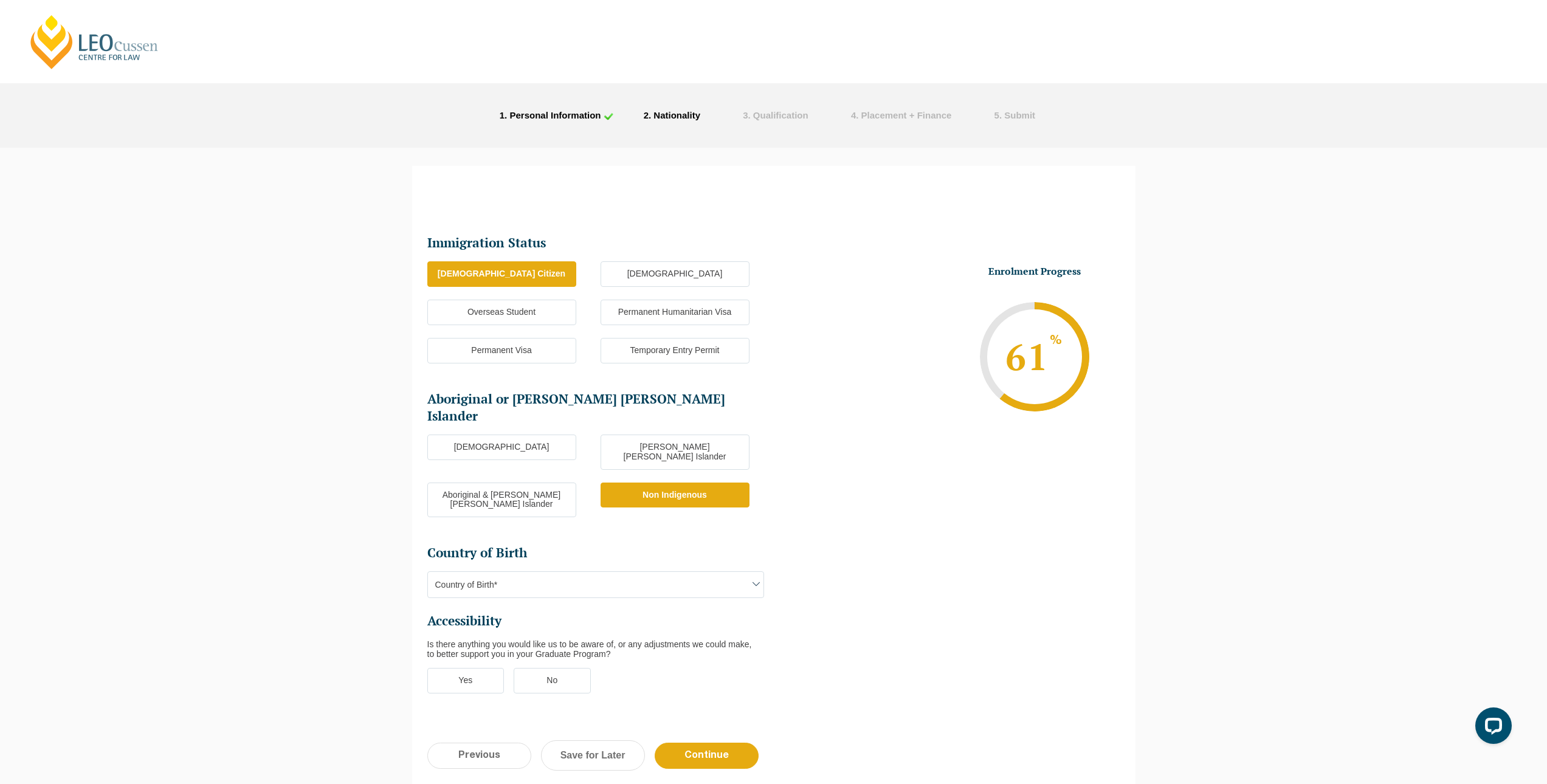
click at [607, 572] on span "Country of Birth*" at bounding box center [596, 584] width 335 height 26
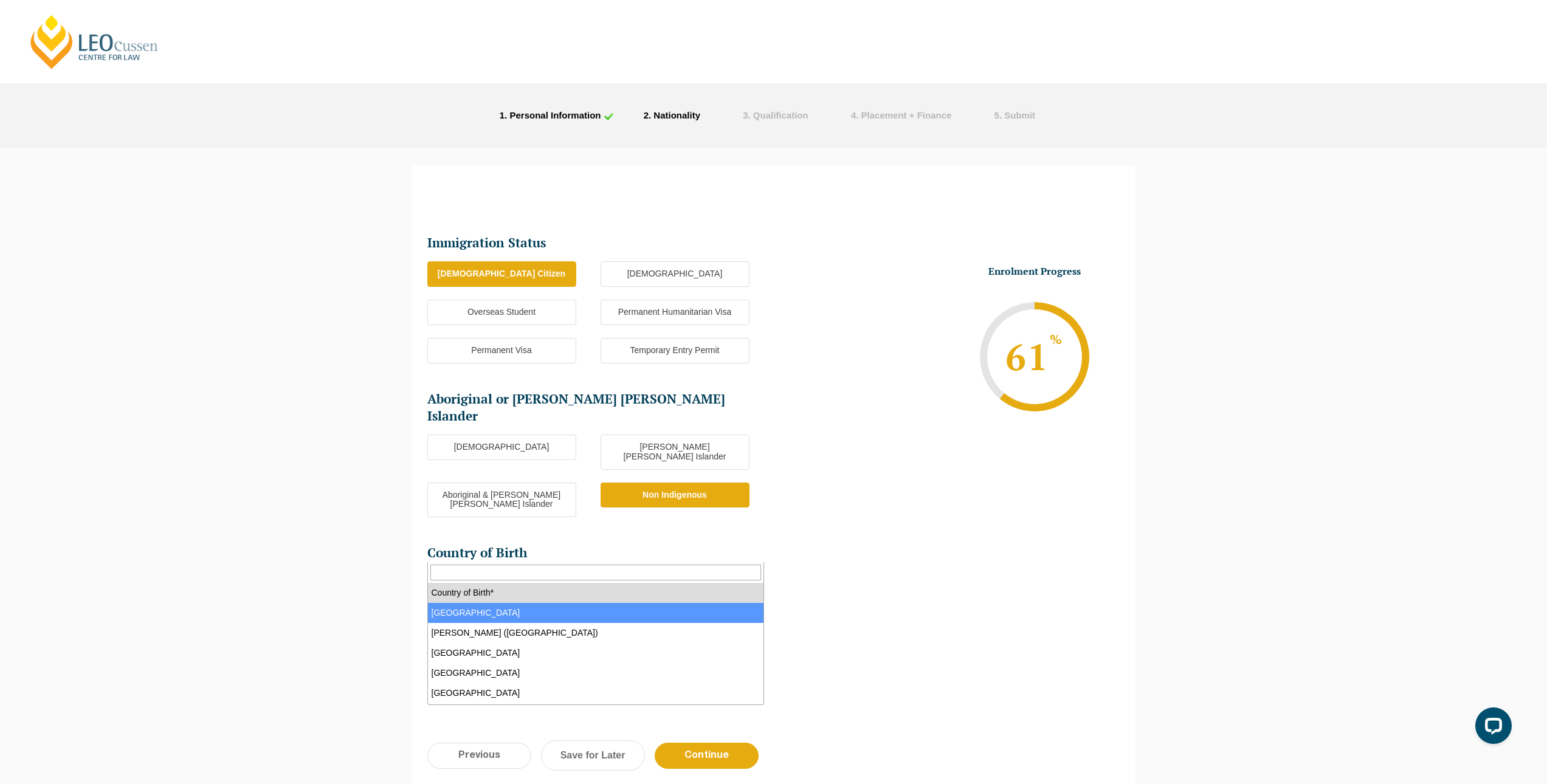
select select "Australia 1101"
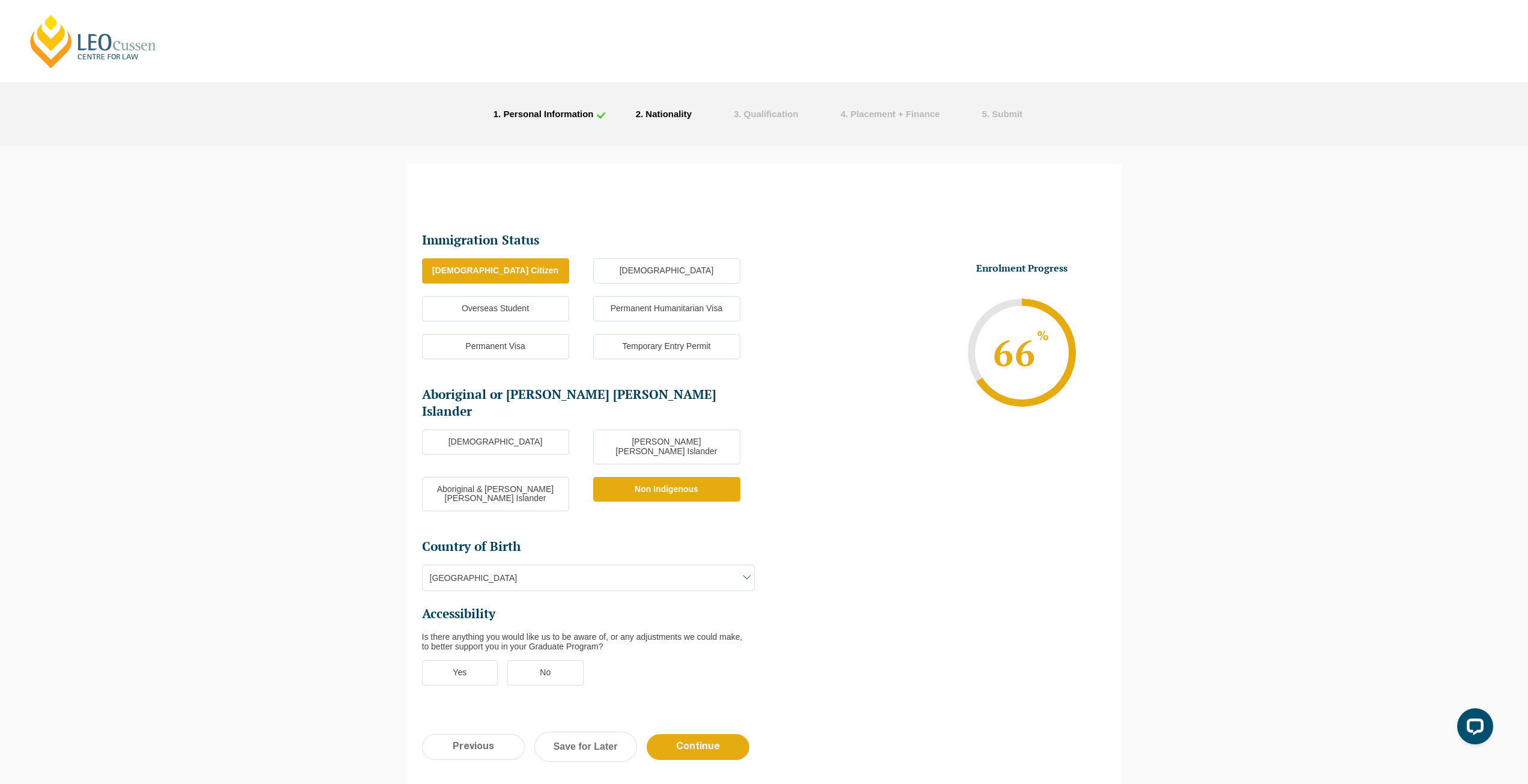
click at [560, 660] on label "No" at bounding box center [545, 672] width 76 height 25
click at [0, 0] on input "No" at bounding box center [0, 0] width 0 height 0
click at [672, 734] on input "Continue" at bounding box center [698, 747] width 102 height 26
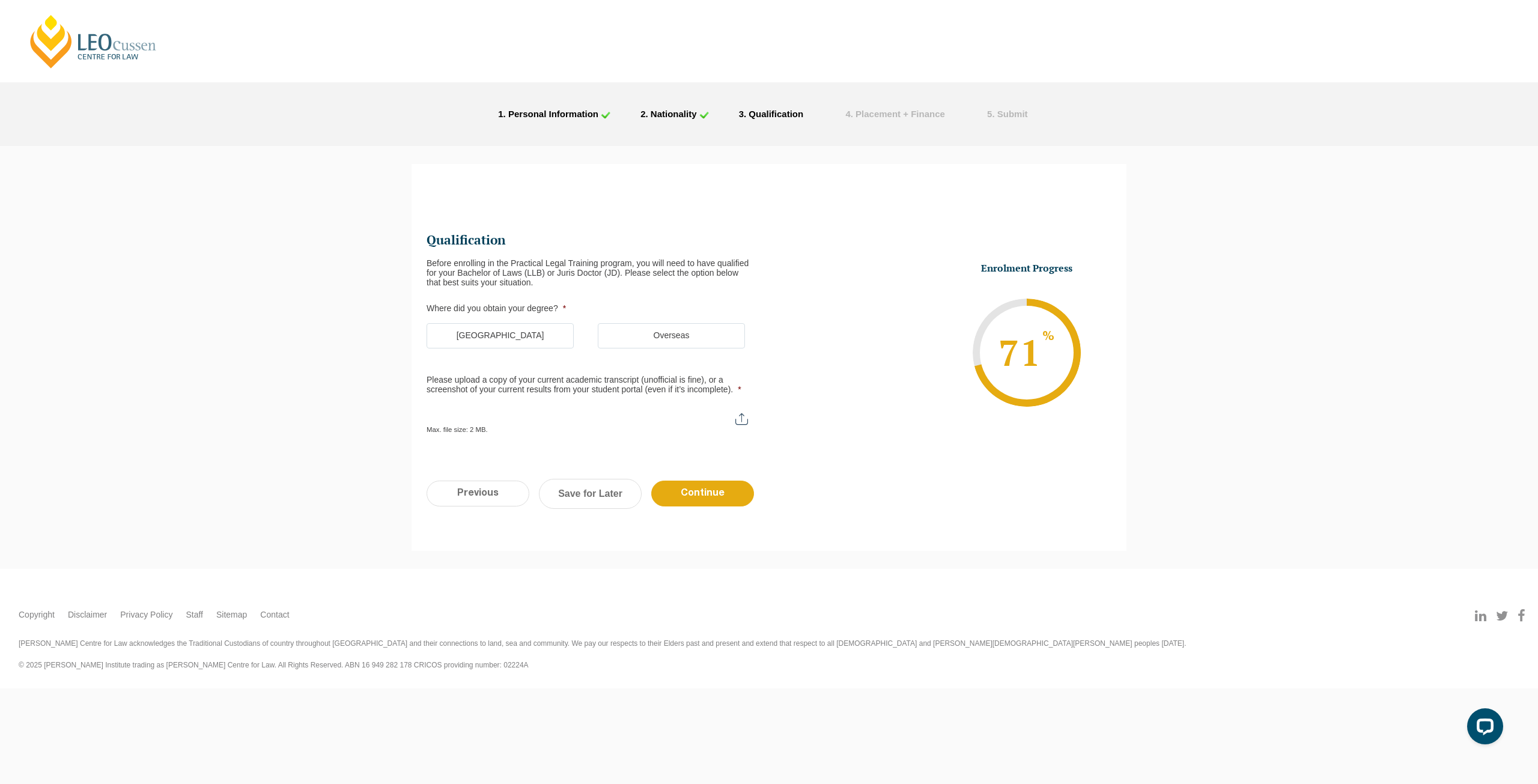
click at [515, 340] on label "Australia" at bounding box center [500, 336] width 147 height 25
click at [0, 0] on input "Australia" at bounding box center [0, 0] width 0 height 0
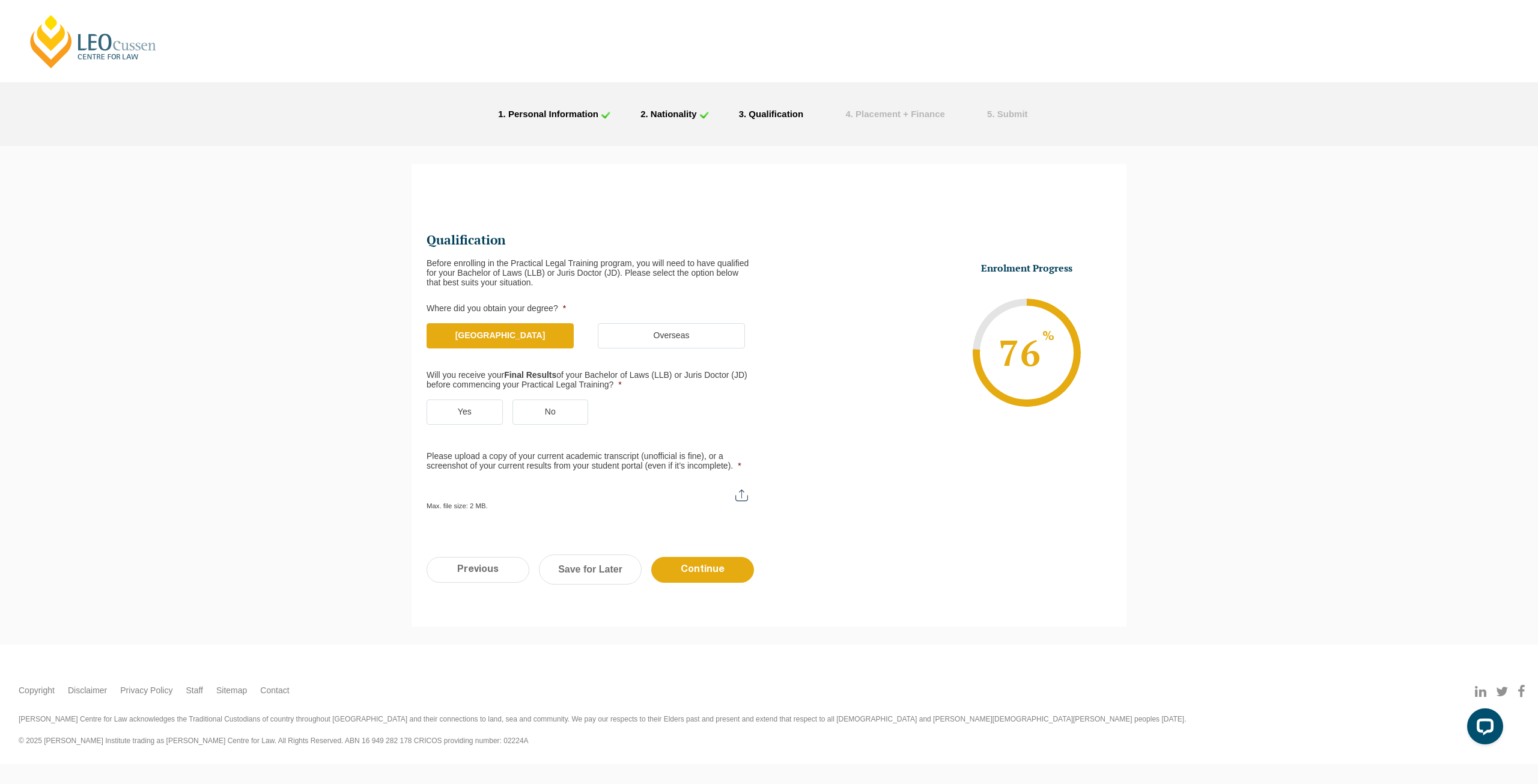
click at [476, 402] on label "Yes" at bounding box center [465, 412] width 76 height 25
click at [0, 0] on input "Yes" at bounding box center [0, 0] width 0 height 0
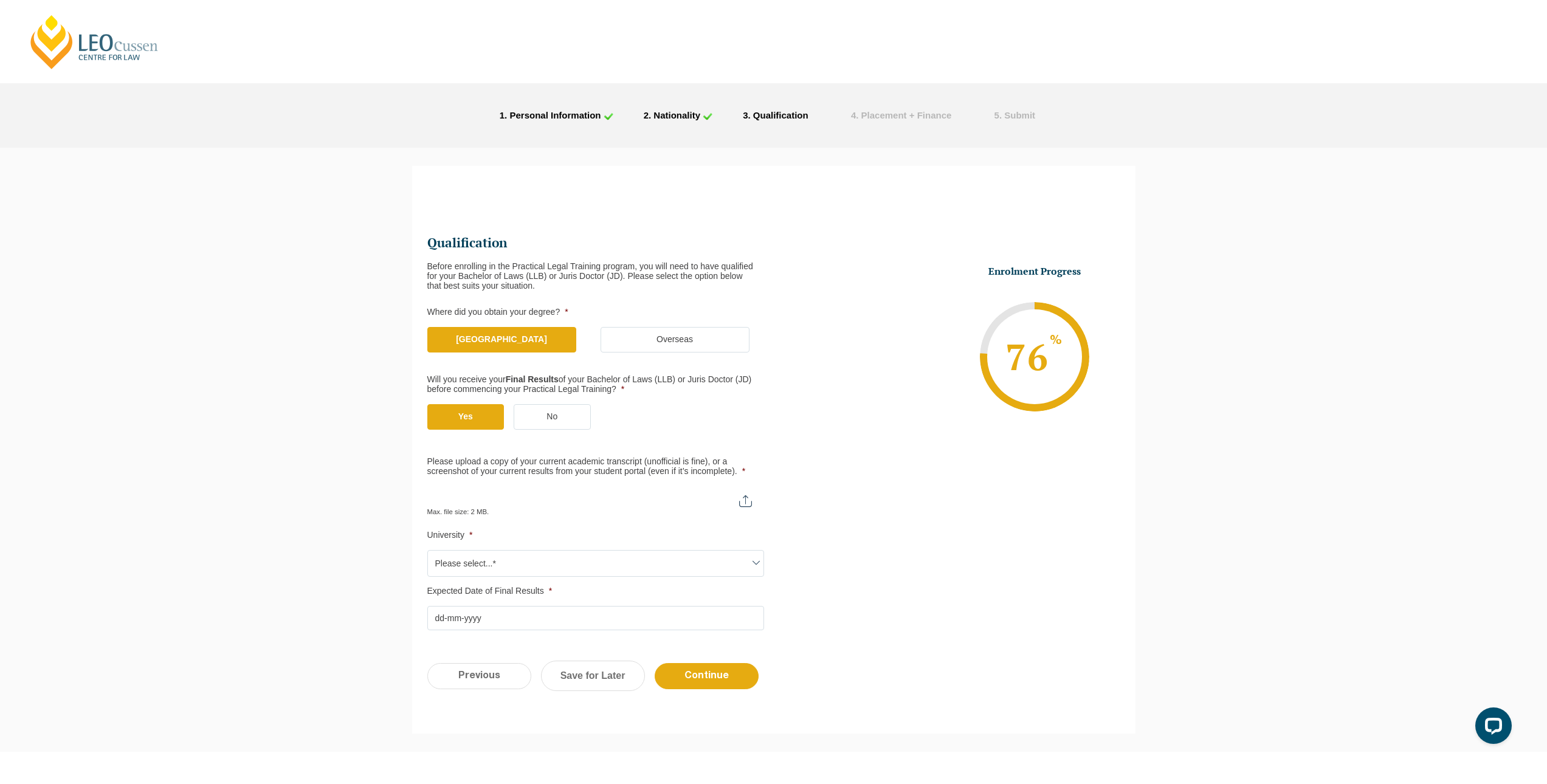
click at [618, 559] on span "Please select...*" at bounding box center [596, 563] width 335 height 26
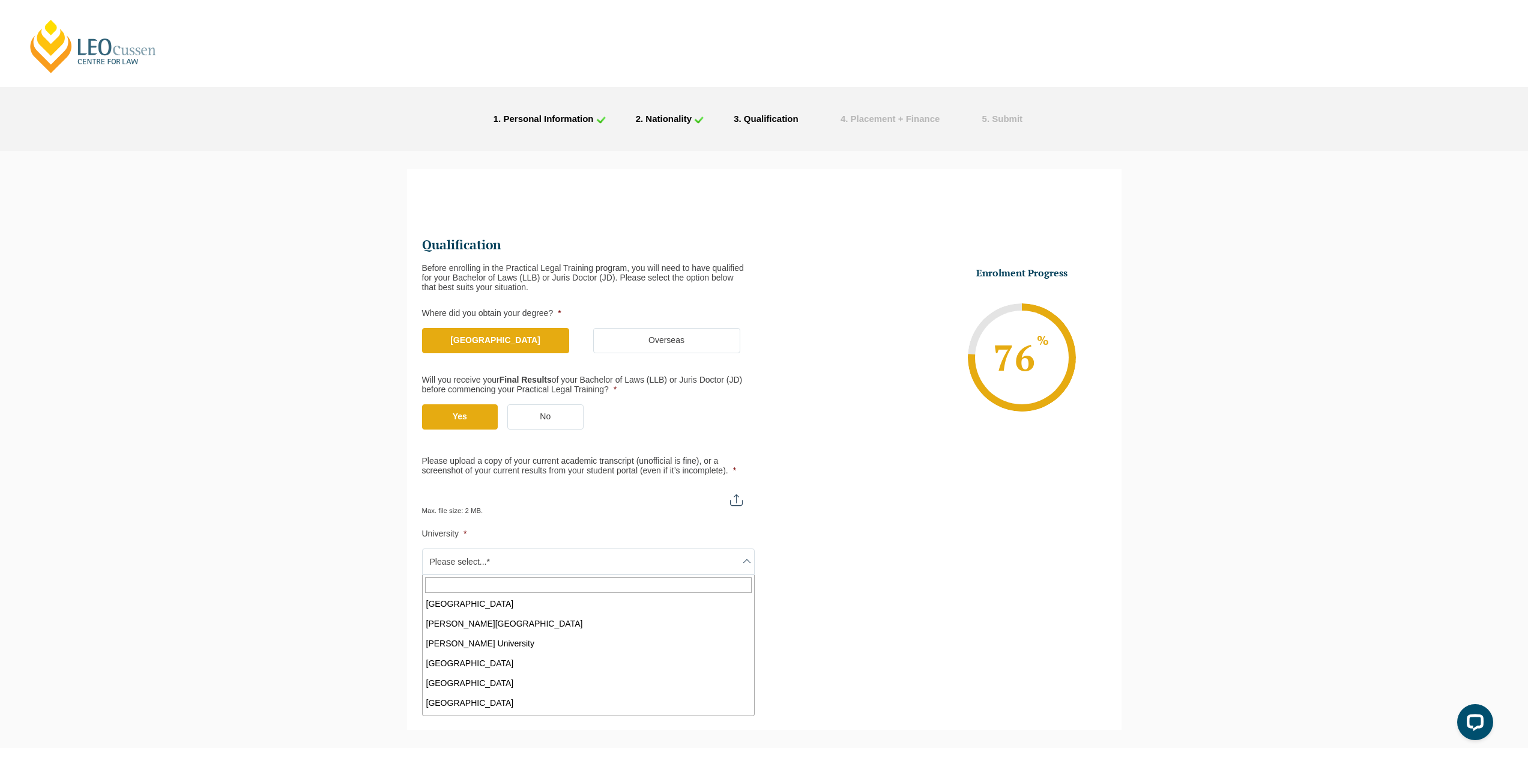
scroll to position [240, 0]
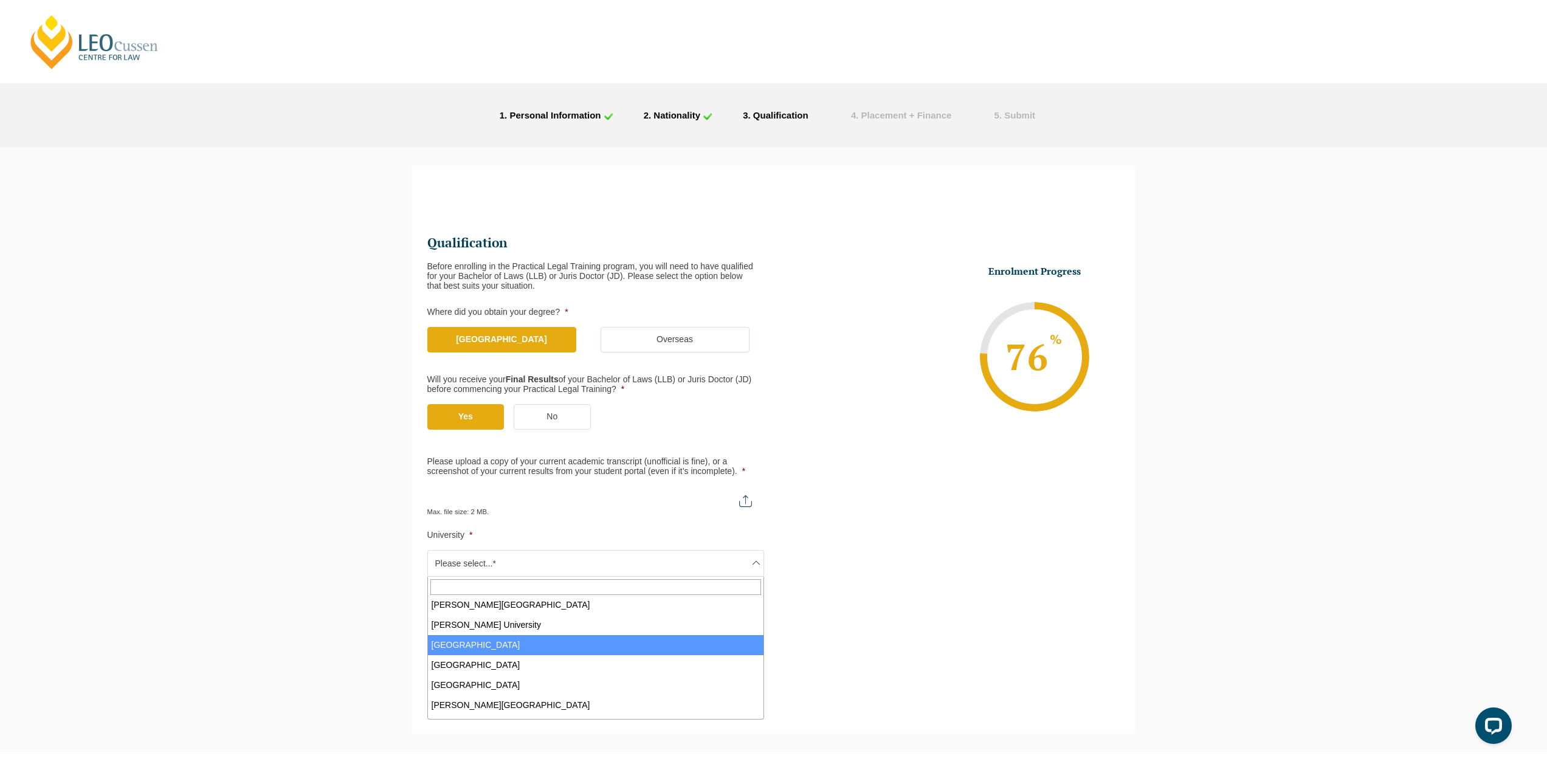
select select "La Trobe University"
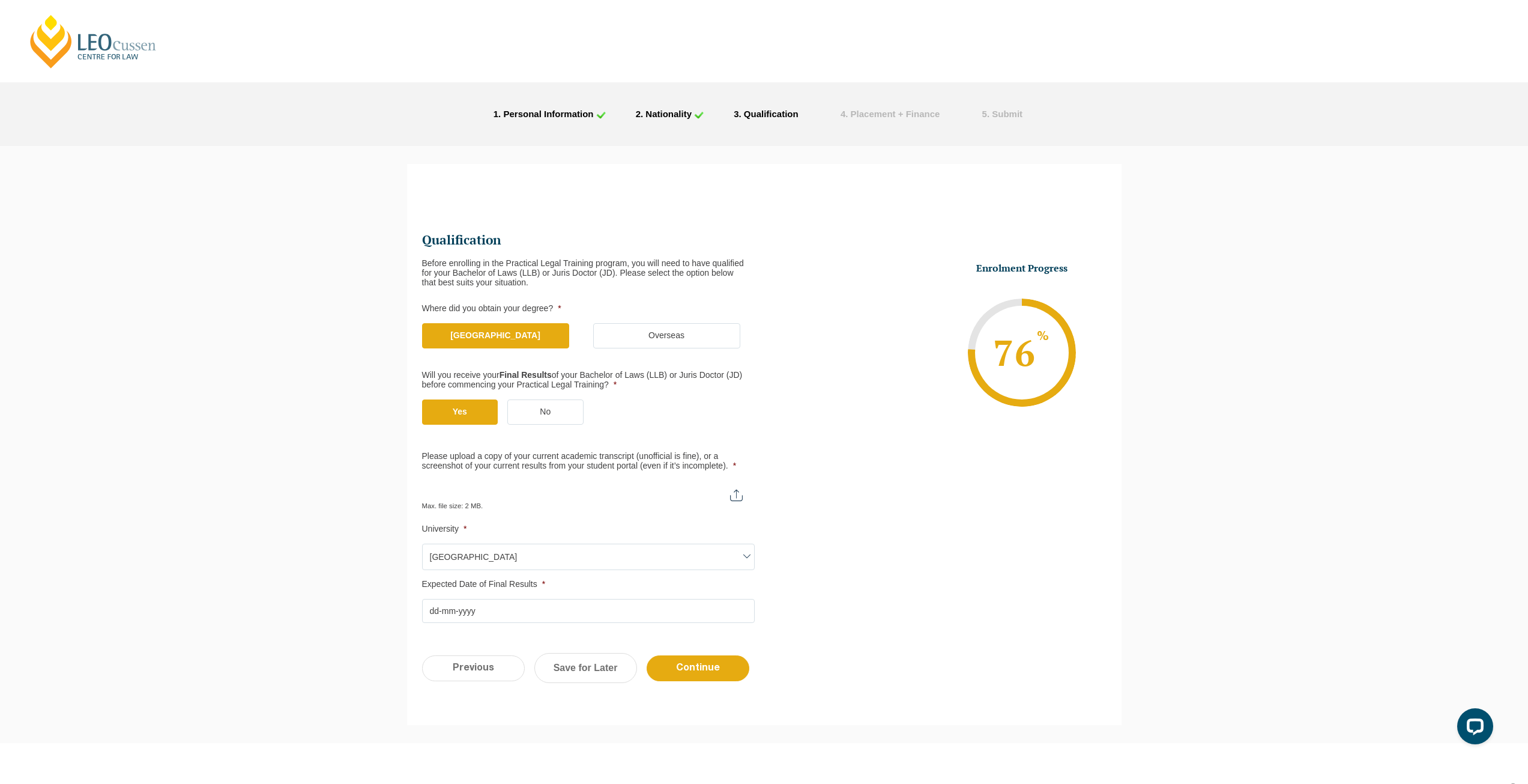
click at [549, 498] on input "Please upload a copy of your current academic transcript (unofficial is fine), …" at bounding box center [588, 491] width 333 height 21
click at [725, 493] on input "Please upload a copy of your current academic transcript (unofficial is fine), …" at bounding box center [588, 491] width 333 height 21
type input "C:\fakepath\Personal Academic Transcript 8978354 21415573 15-Jul-2025 19 55 34.…"
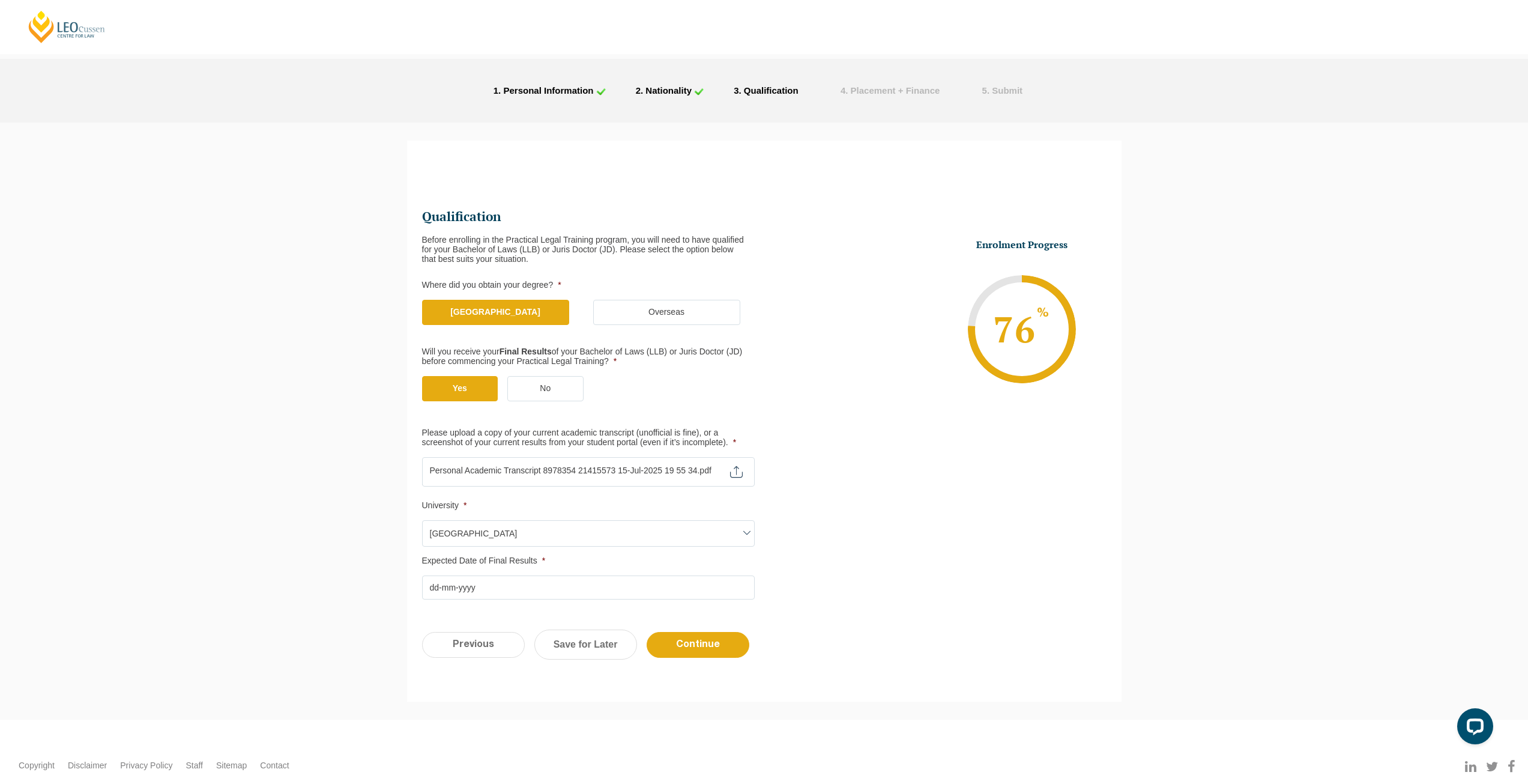
scroll to position [60, 0]
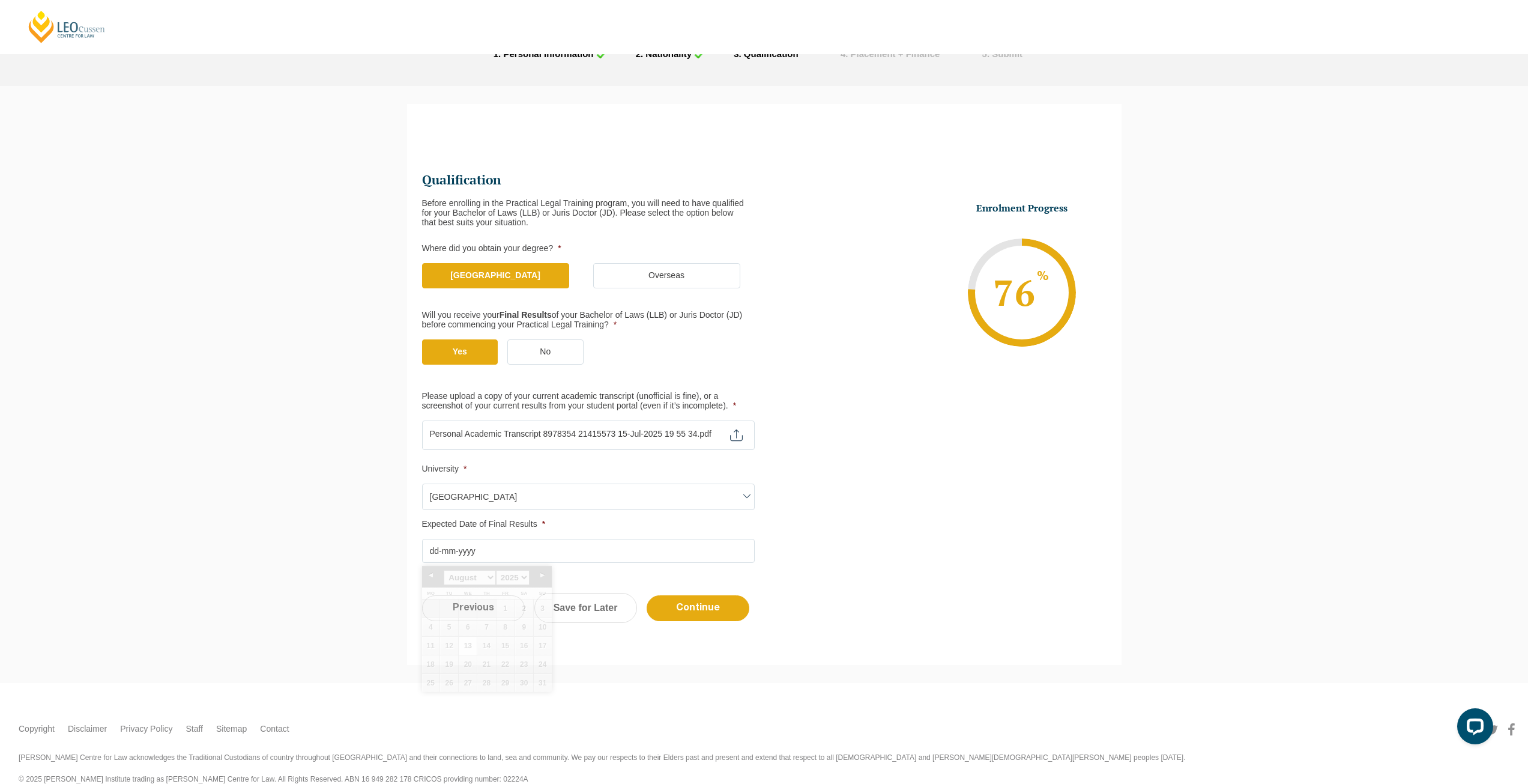
click at [568, 560] on input "Expected Date of Final Results *" at bounding box center [588, 550] width 333 height 24
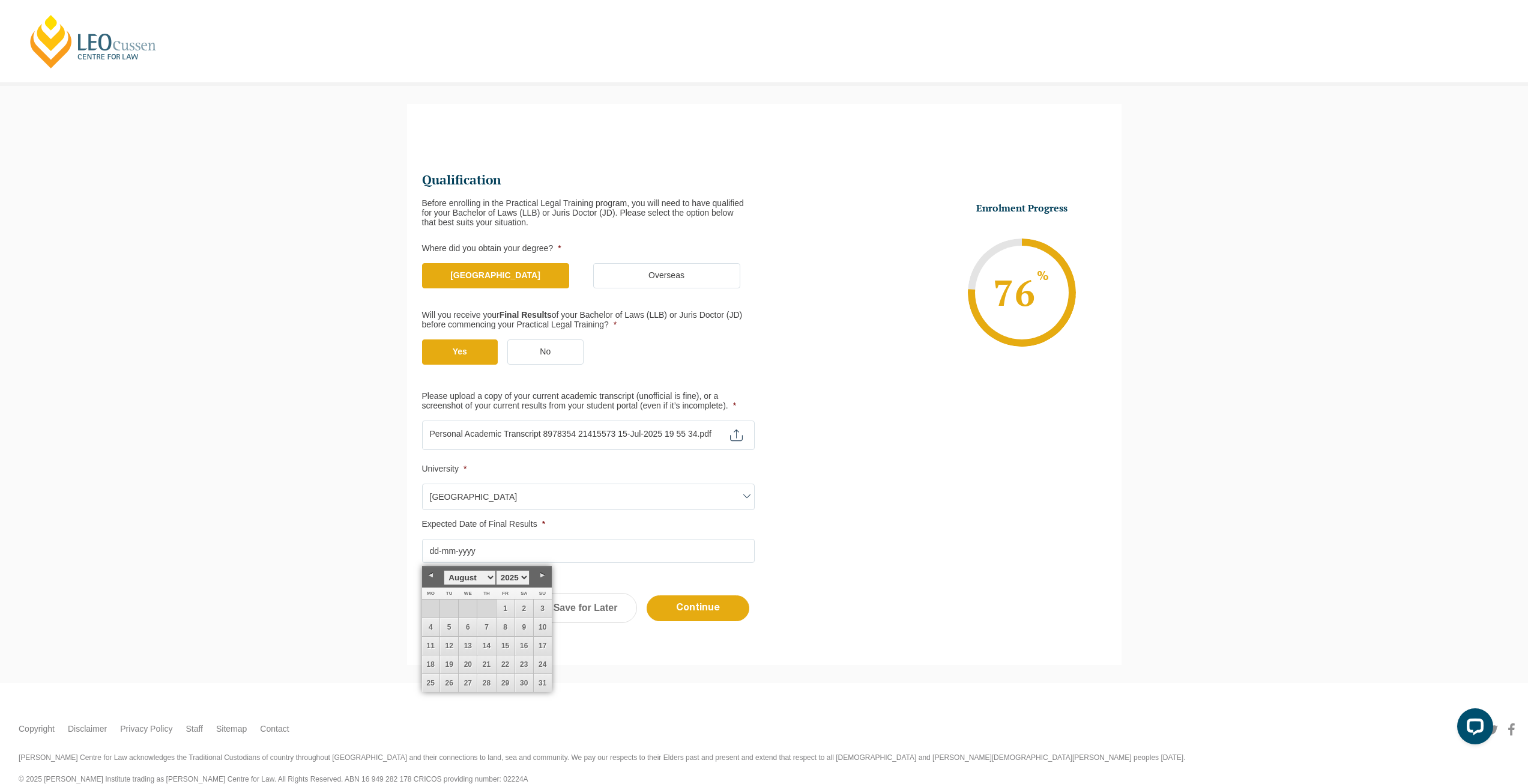
click at [453, 577] on select "January February March April May June July August September October November De…" at bounding box center [469, 577] width 52 height 15
click at [471, 682] on link "26" at bounding box center [467, 682] width 18 height 18
type input "26-11-2025"
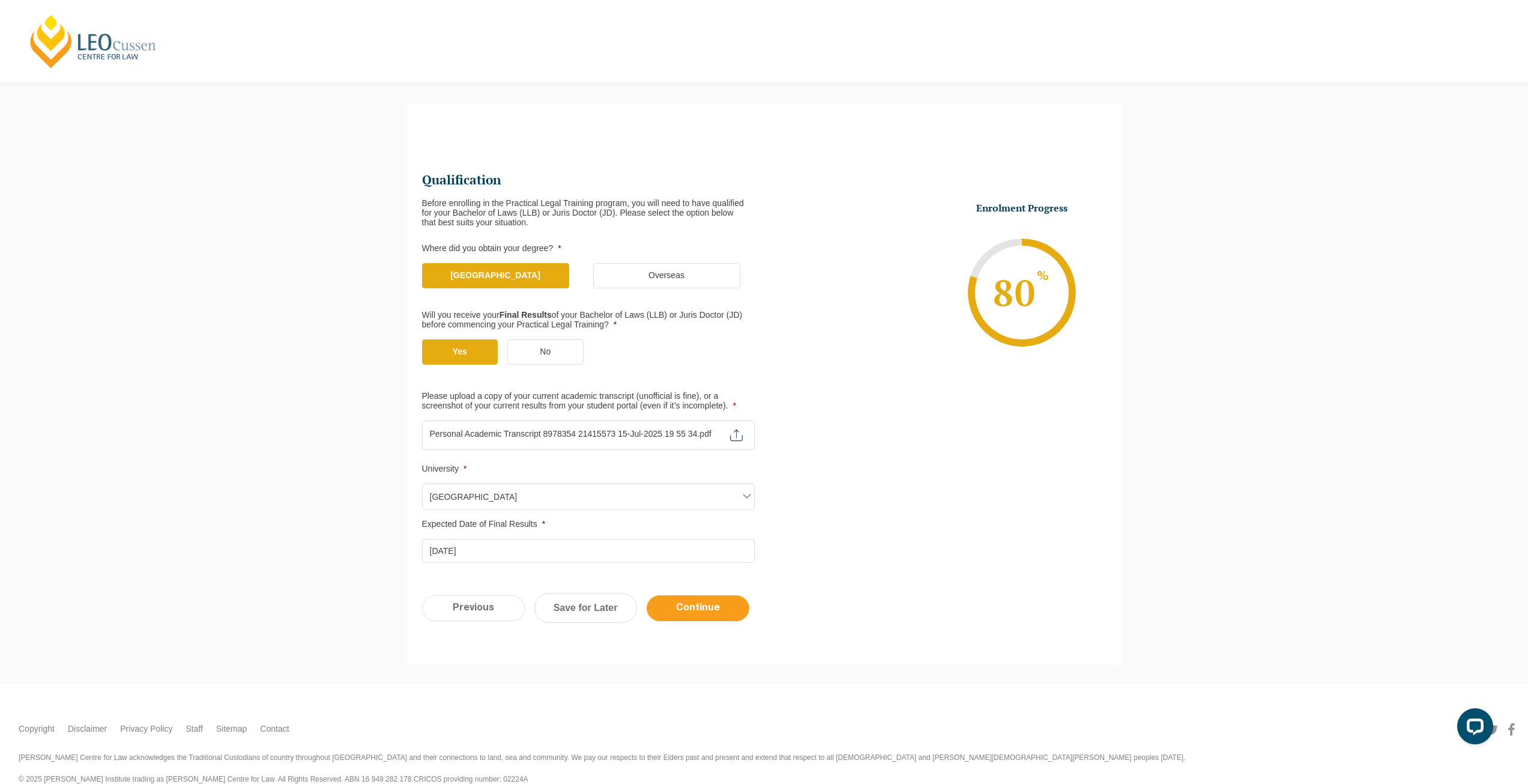
click at [684, 606] on input "Continue" at bounding box center [698, 608] width 102 height 26
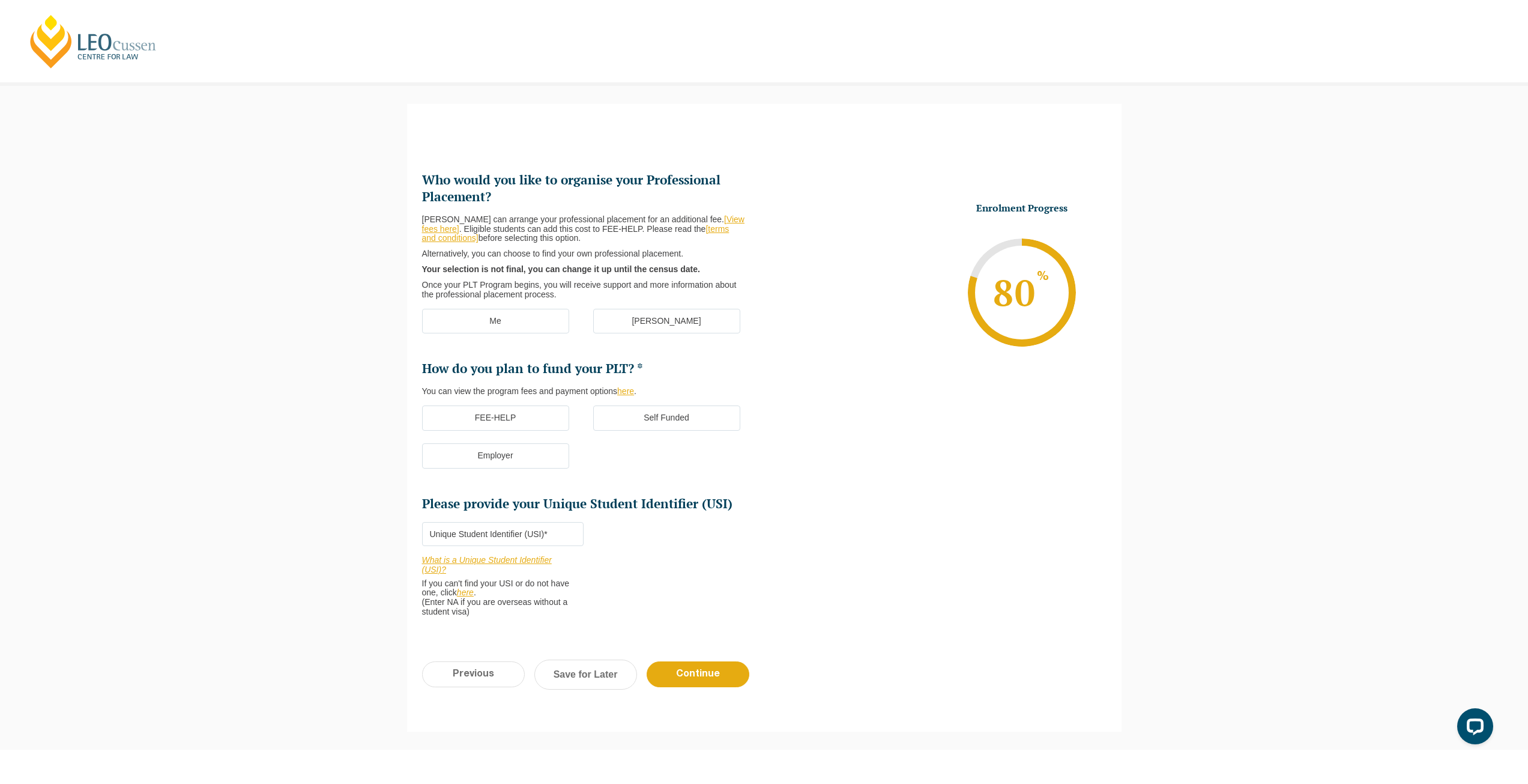
scroll to position [104, 0]
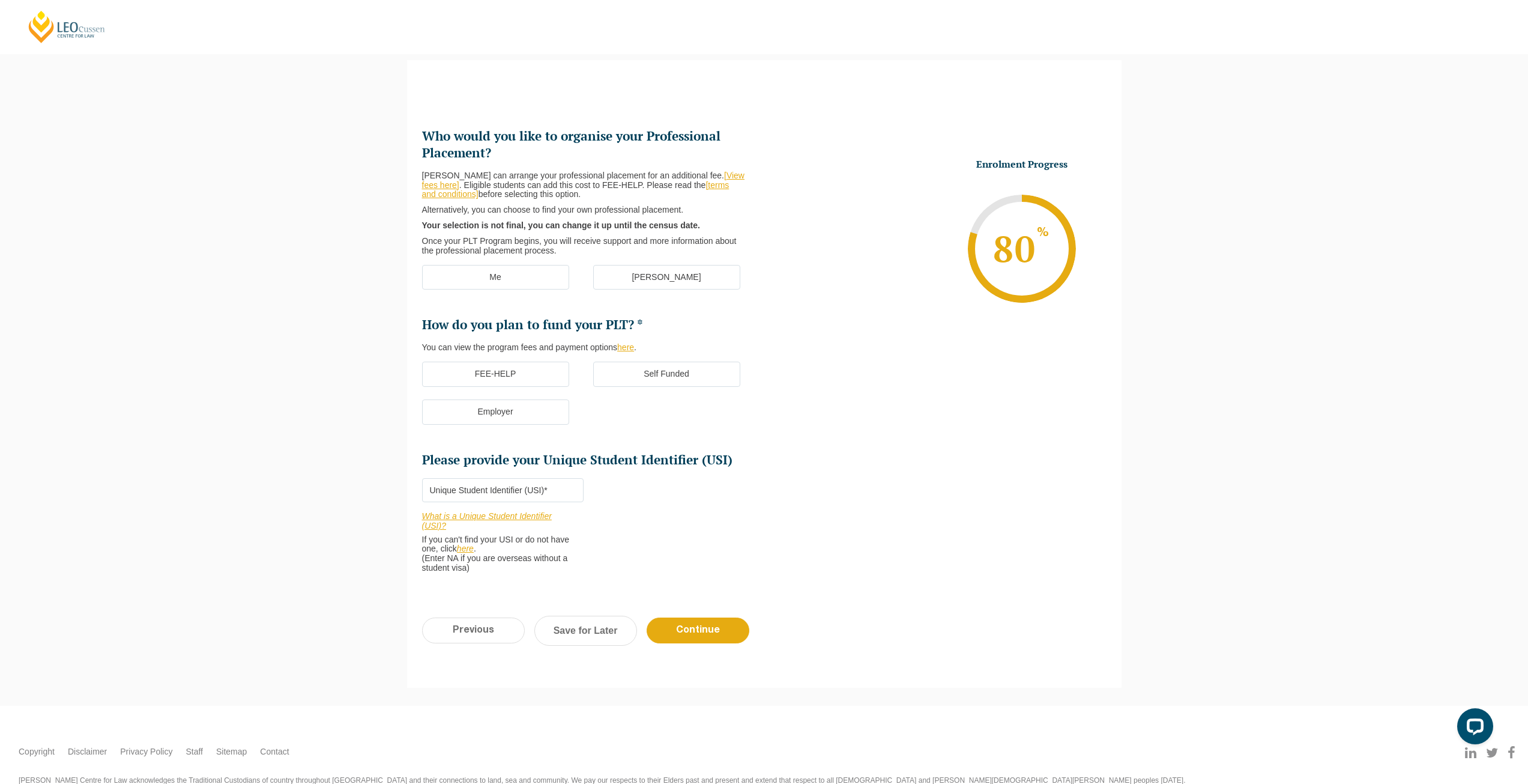
click at [678, 275] on label "[PERSON_NAME]" at bounding box center [666, 277] width 147 height 25
click at [0, 0] on input "[PERSON_NAME]" at bounding box center [0, 0] width 0 height 0
click at [517, 377] on label "FEE-HELP" at bounding box center [495, 374] width 147 height 25
click at [0, 0] on input "FEE-HELP" at bounding box center [0, 0] width 0 height 0
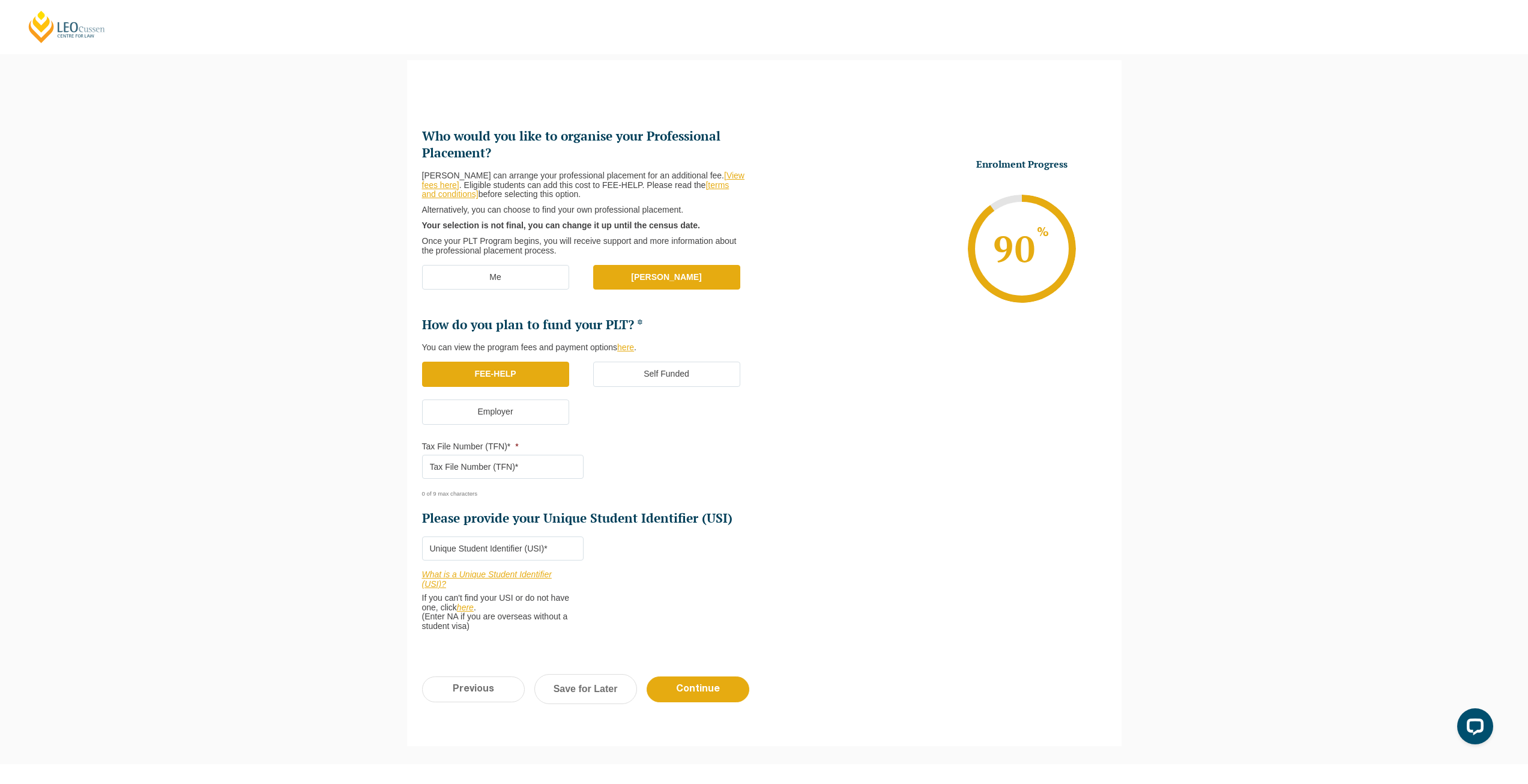
click at [522, 467] on input "Tax File Number (TFN)* *" at bounding box center [503, 466] width 162 height 24
type input "495269136"
click at [490, 547] on input "Please provide your Unique Student Identifier (USI) *" at bounding box center [503, 548] width 162 height 24
type input "3DCH5XT8S5"
click at [691, 695] on input "Continue" at bounding box center [698, 689] width 102 height 26
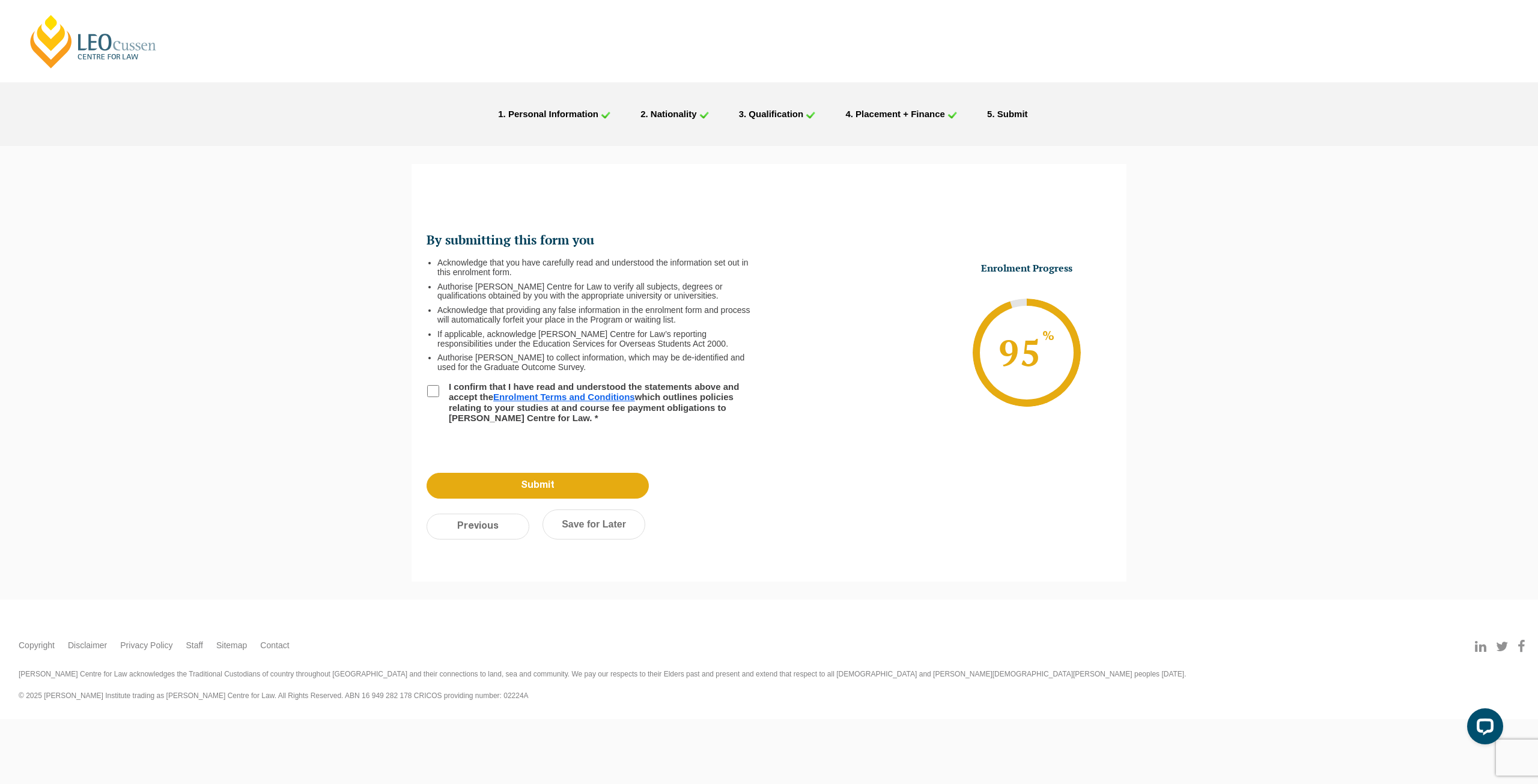
scroll to position [0, 0]
click at [425, 394] on div "By submitting this form you Acknowledge that you have carefully read and unders…" at bounding box center [769, 321] width 715 height 279
click at [432, 394] on input "I confirm that I have read and understood the statements above and accept the E…" at bounding box center [433, 391] width 12 height 12
checkbox input "true"
click at [497, 478] on input "Submit" at bounding box center [538, 486] width 223 height 26
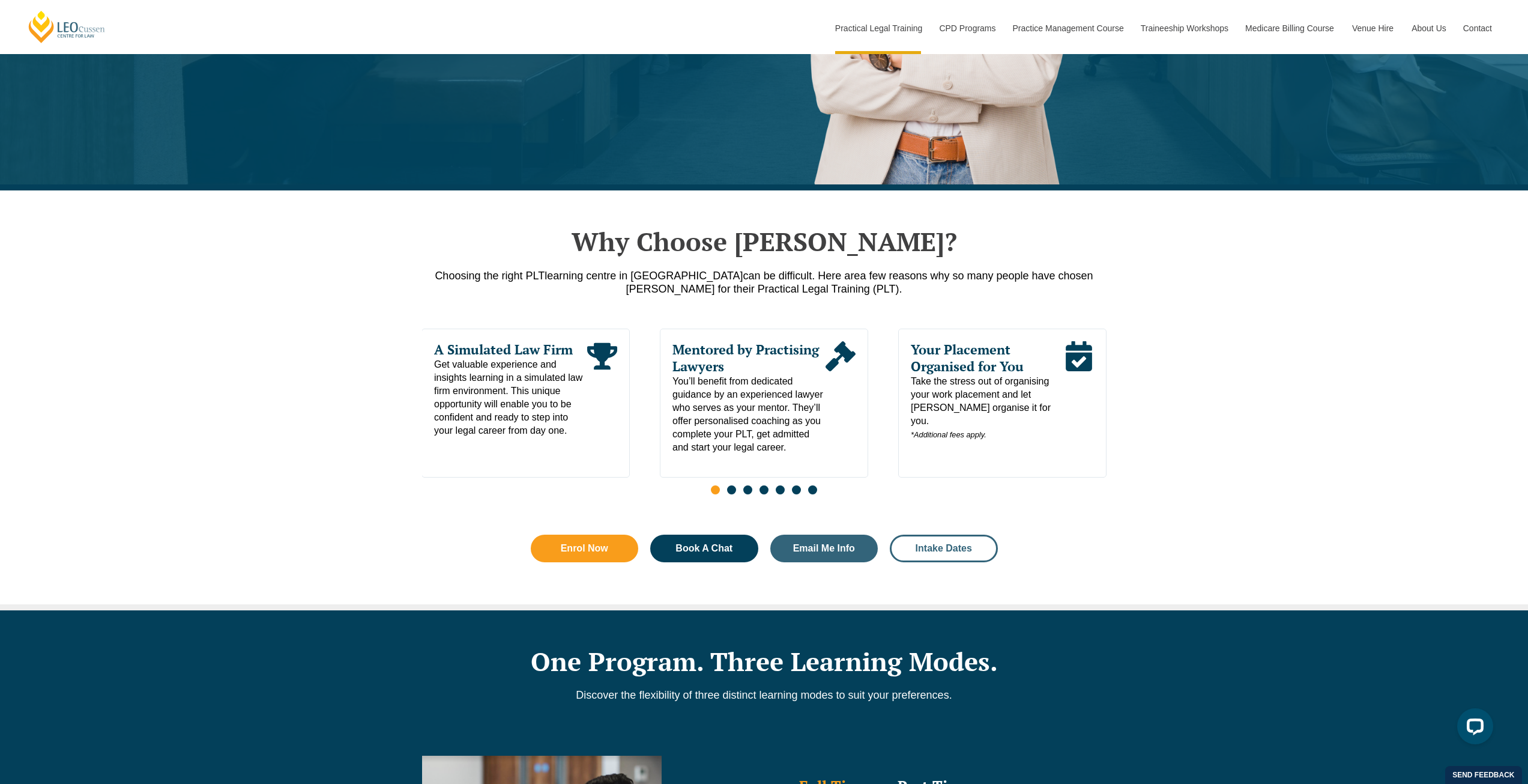
click at [916, 553] on span "Intake Dates" at bounding box center [943, 548] width 56 height 9
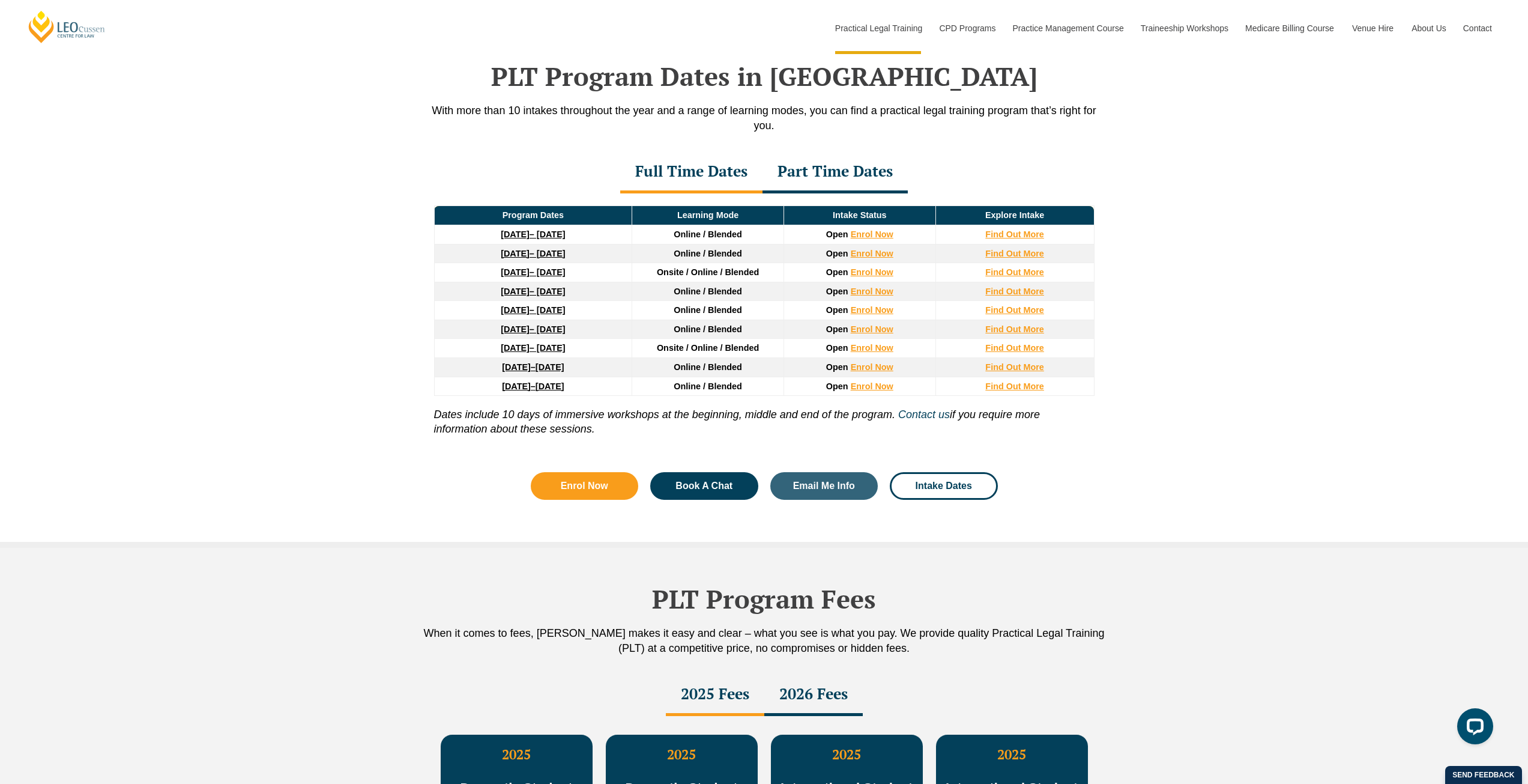
scroll to position [1567, 0]
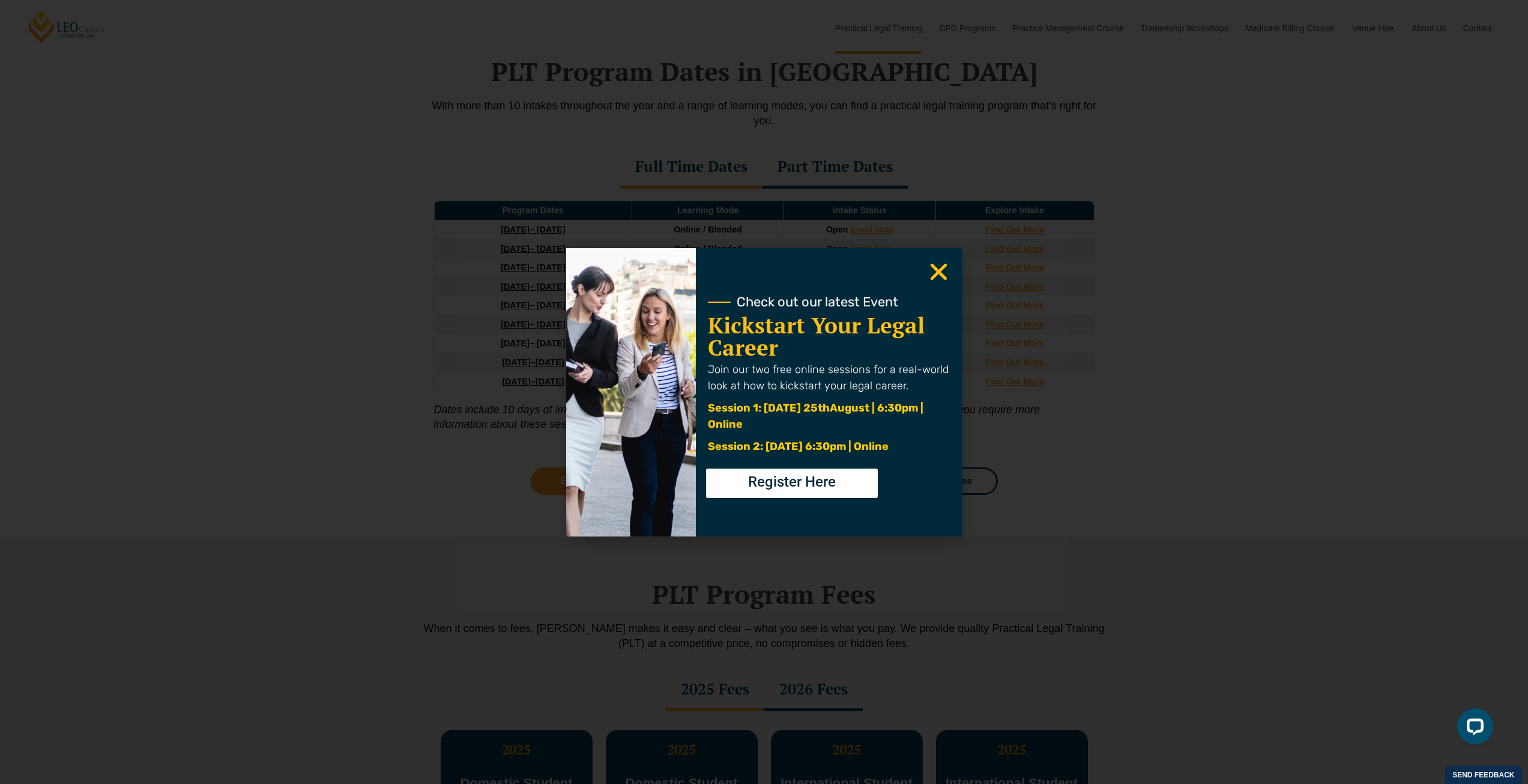
click at [939, 269] on icon "Close" at bounding box center [939, 272] width 23 height 23
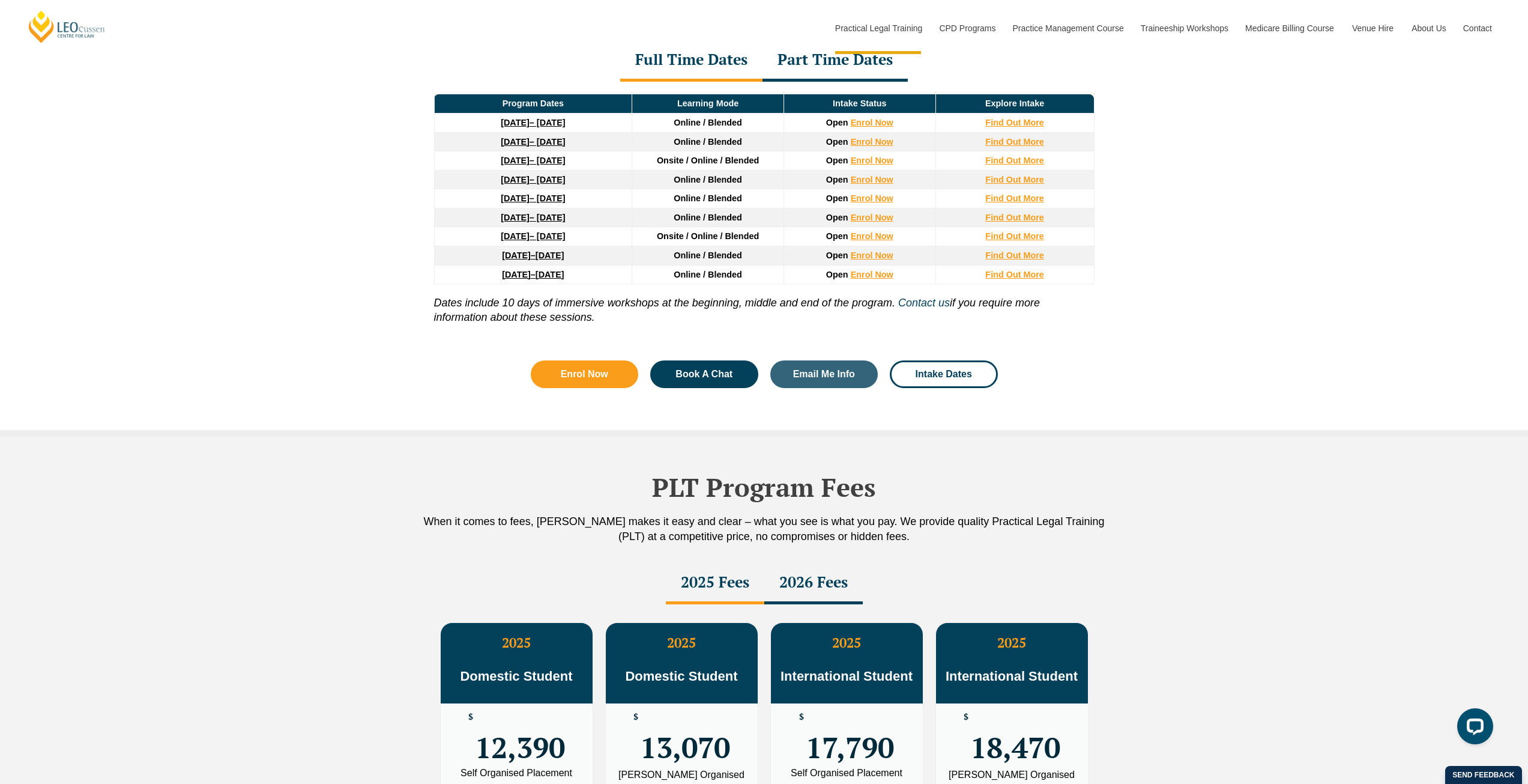
scroll to position [1808, 0]
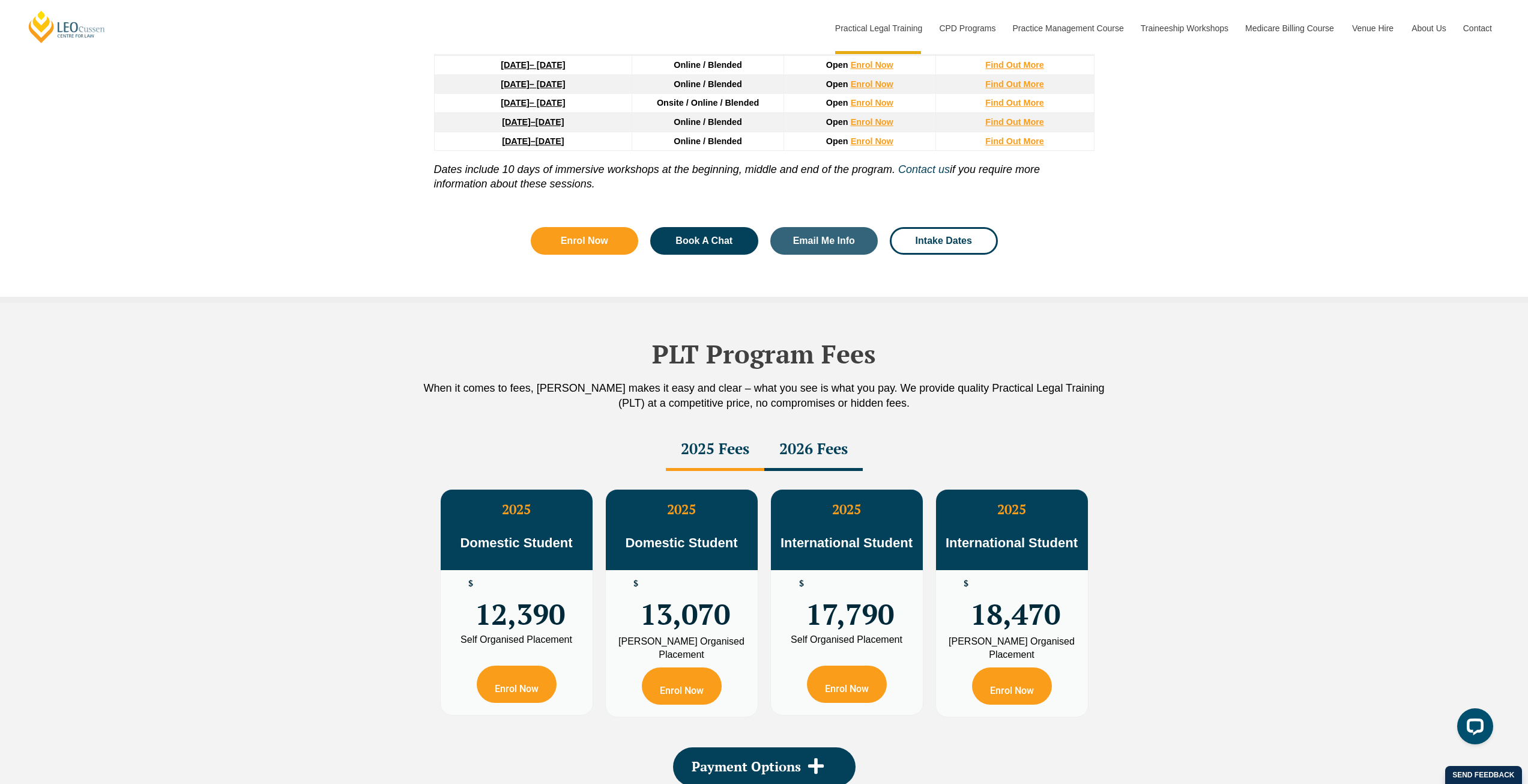
drag, startPoint x: 831, startPoint y: 461, endPoint x: 822, endPoint y: 467, distance: 10.8
click at [828, 462] on div "2026 Fees" at bounding box center [814, 450] width 99 height 42
click at [805, 454] on div "2026 Fees" at bounding box center [814, 450] width 99 height 42
click at [734, 448] on div "2025 Fees" at bounding box center [715, 450] width 99 height 42
click at [800, 446] on div "2026 Fees" at bounding box center [814, 450] width 99 height 42
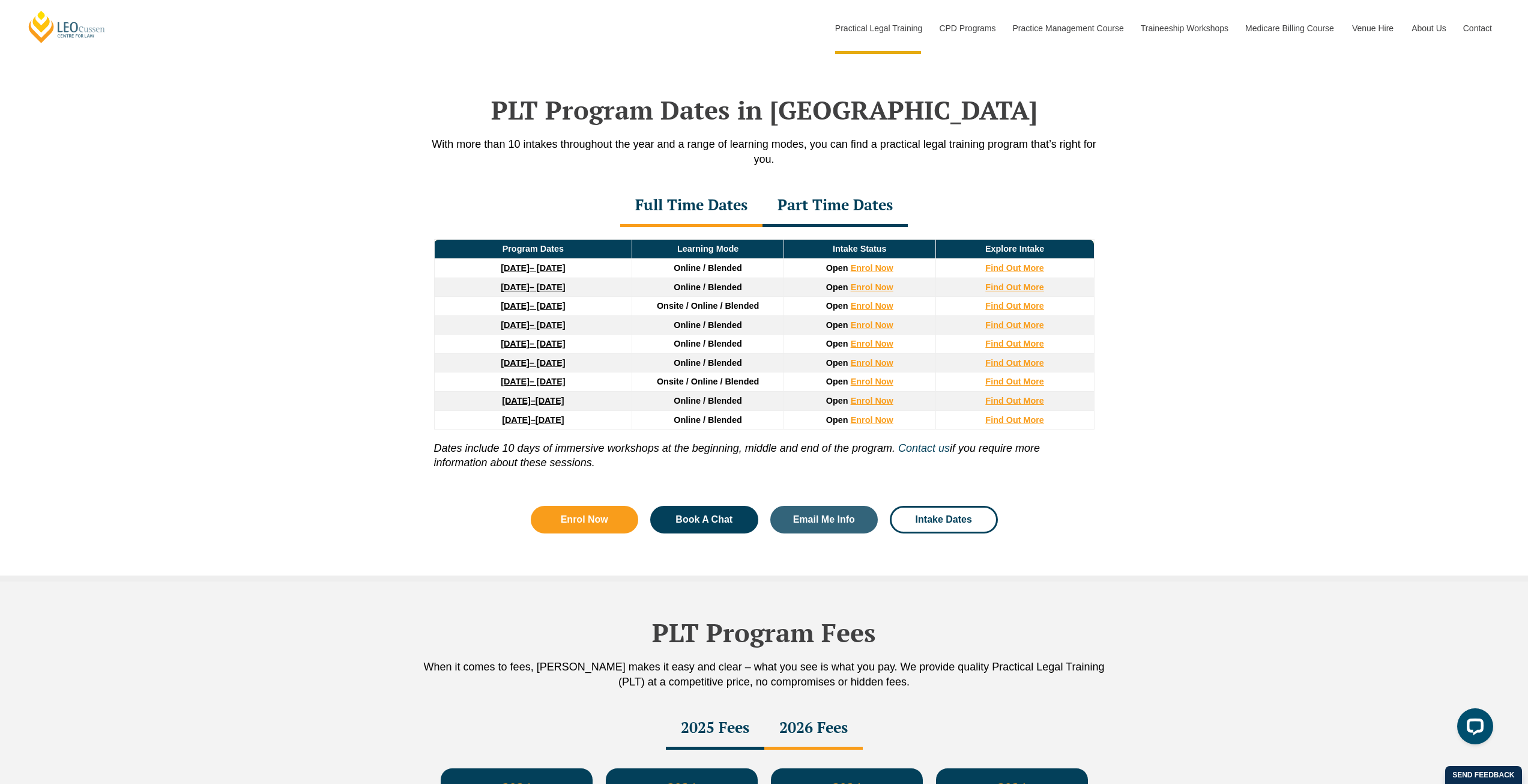
scroll to position [1507, 0]
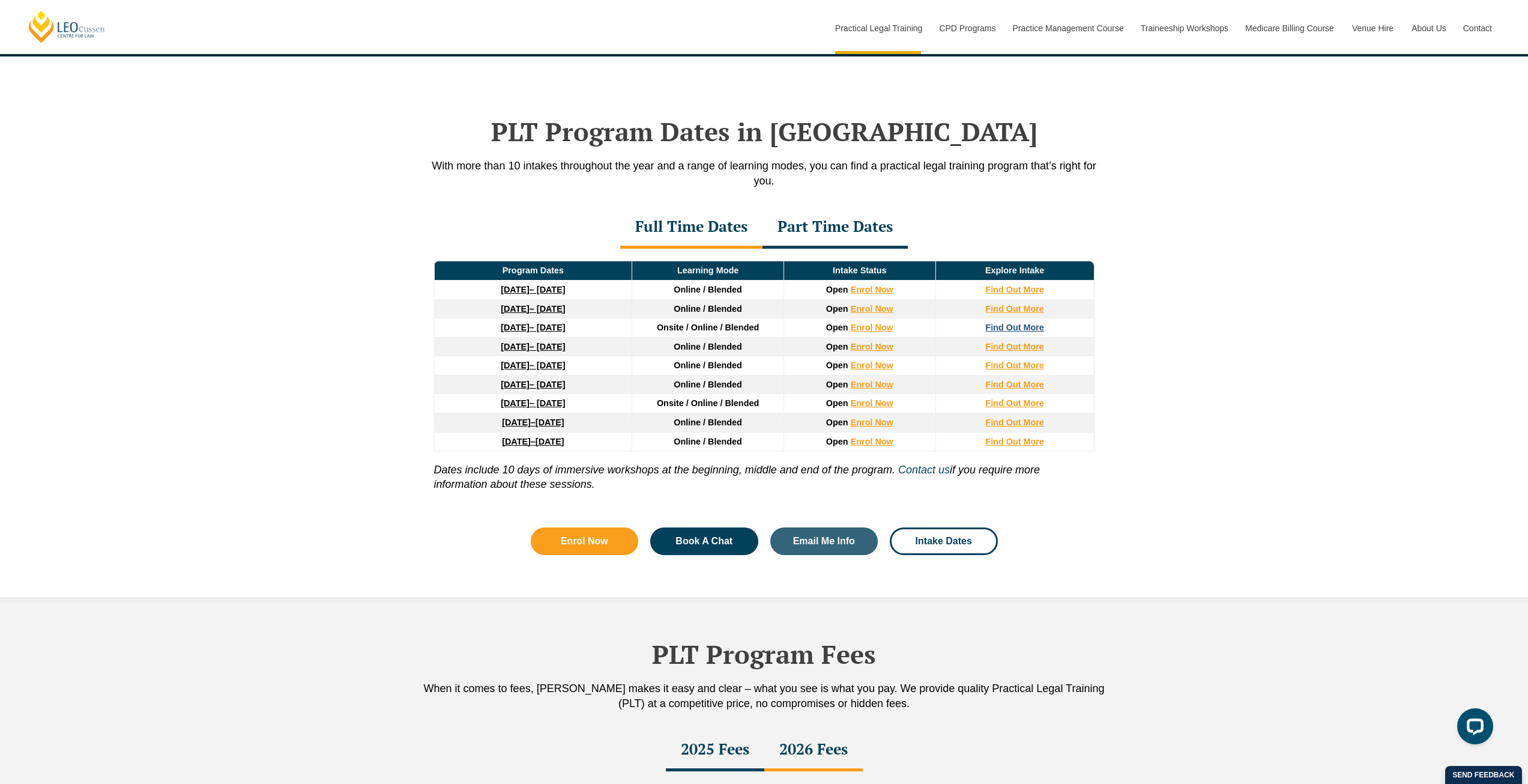
click at [994, 332] on strong "Find Out More" at bounding box center [1015, 327] width 59 height 9
click at [1003, 308] on strong "Find Out More" at bounding box center [1015, 308] width 59 height 9
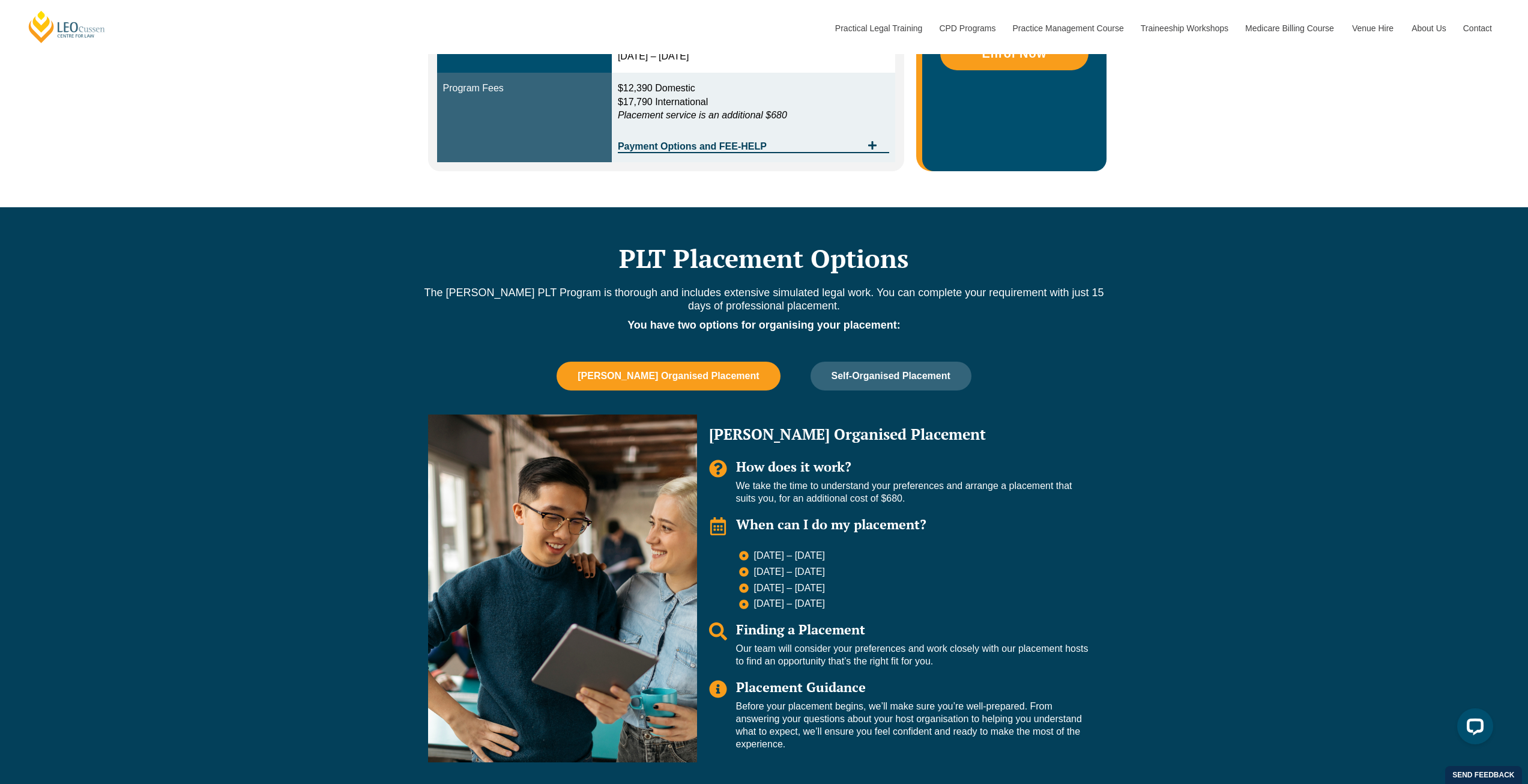
scroll to position [541, 0]
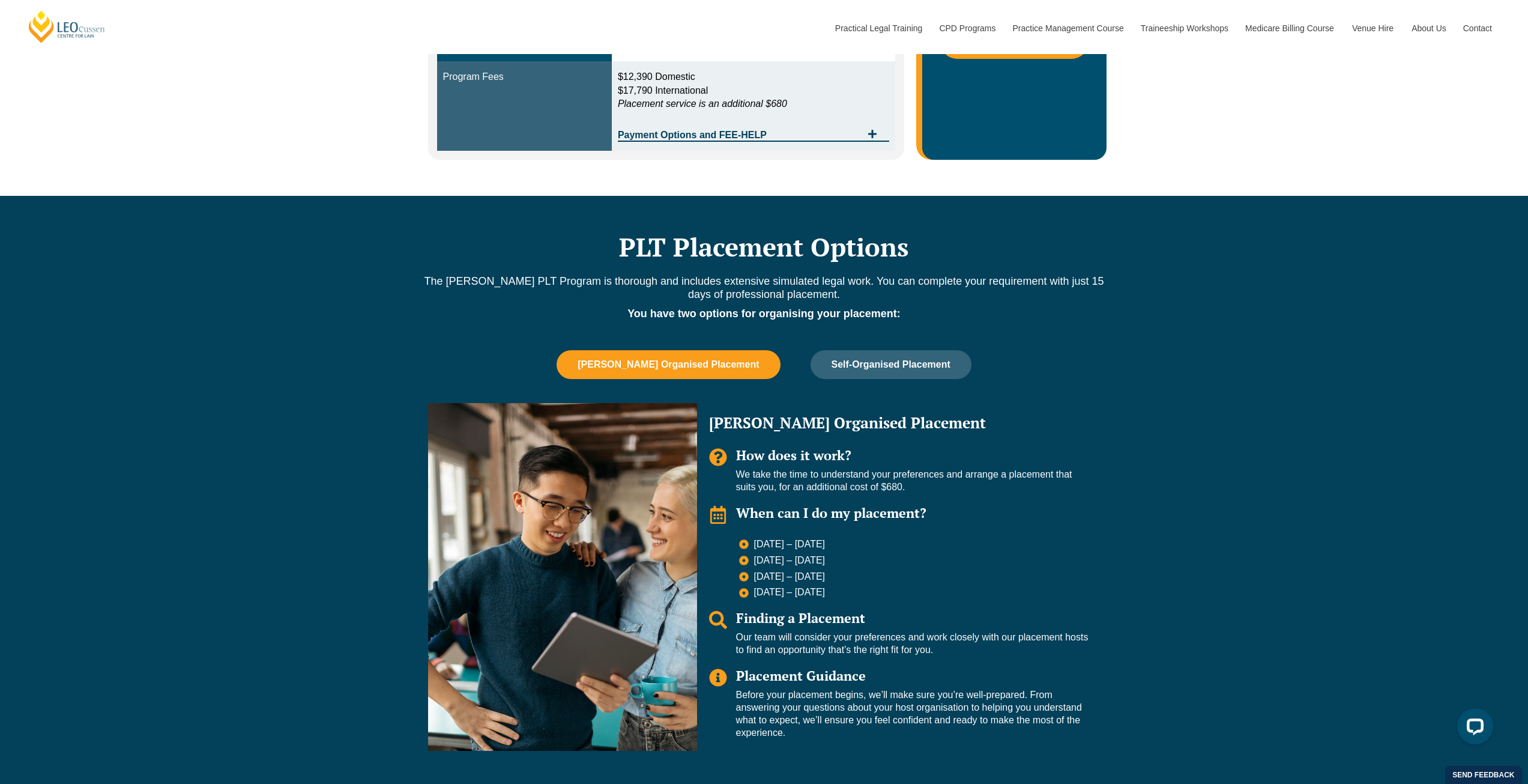
drag, startPoint x: 754, startPoint y: 544, endPoint x: 863, endPoint y: 586, distance: 116.8
click at [838, 586] on ul "[DATE] – [DATE] [DATE] – [DATE] [DATE] – [DATE] [DATE] – [DATE]" at bounding box center [914, 568] width 350 height 61
click at [915, 576] on li "[DATE] – [DATE]" at bounding box center [914, 578] width 350 height 15
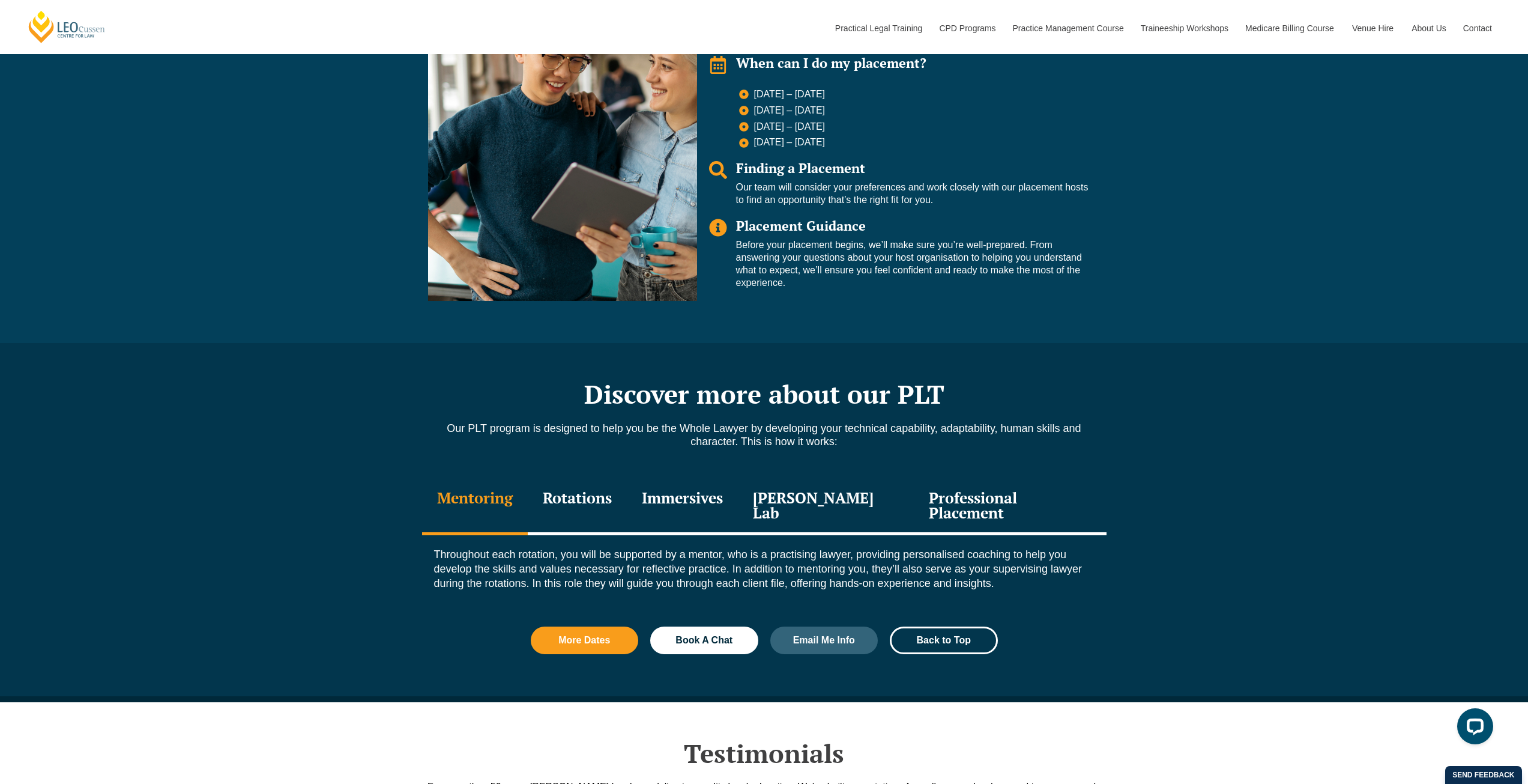
scroll to position [1021, 0]
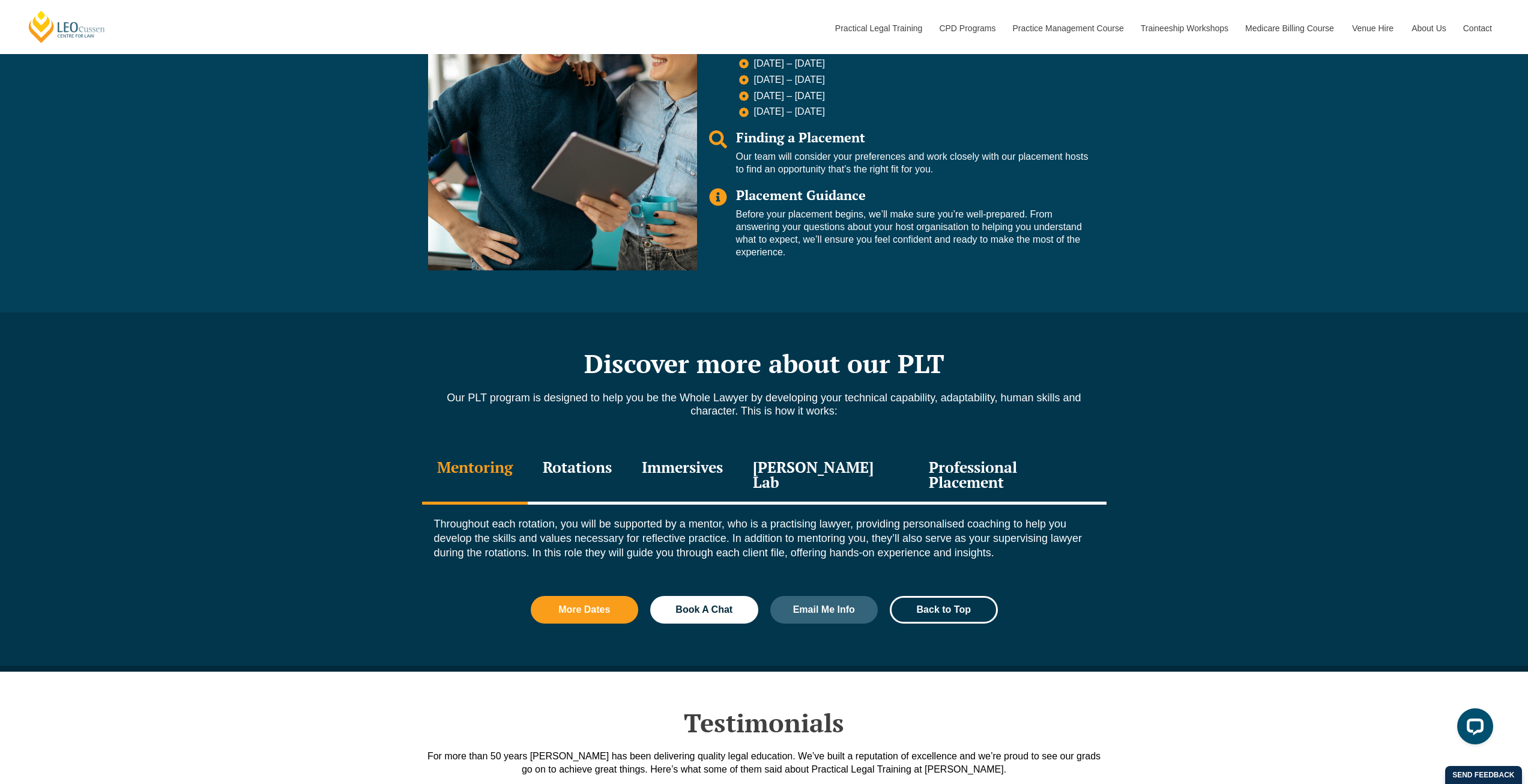
click at [577, 467] on div "Rotations" at bounding box center [577, 476] width 99 height 57
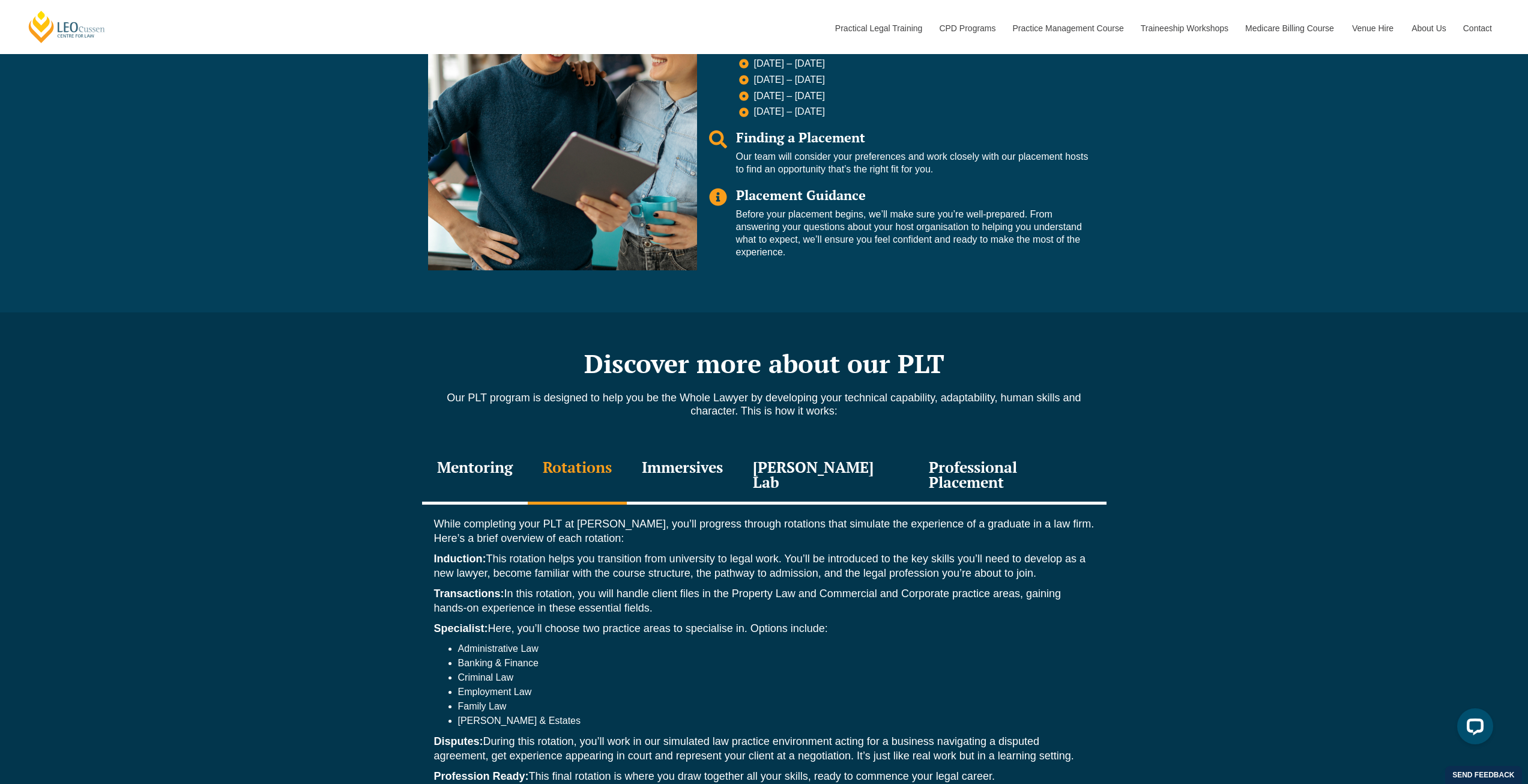
click at [694, 462] on div "Immersives" at bounding box center [682, 476] width 111 height 57
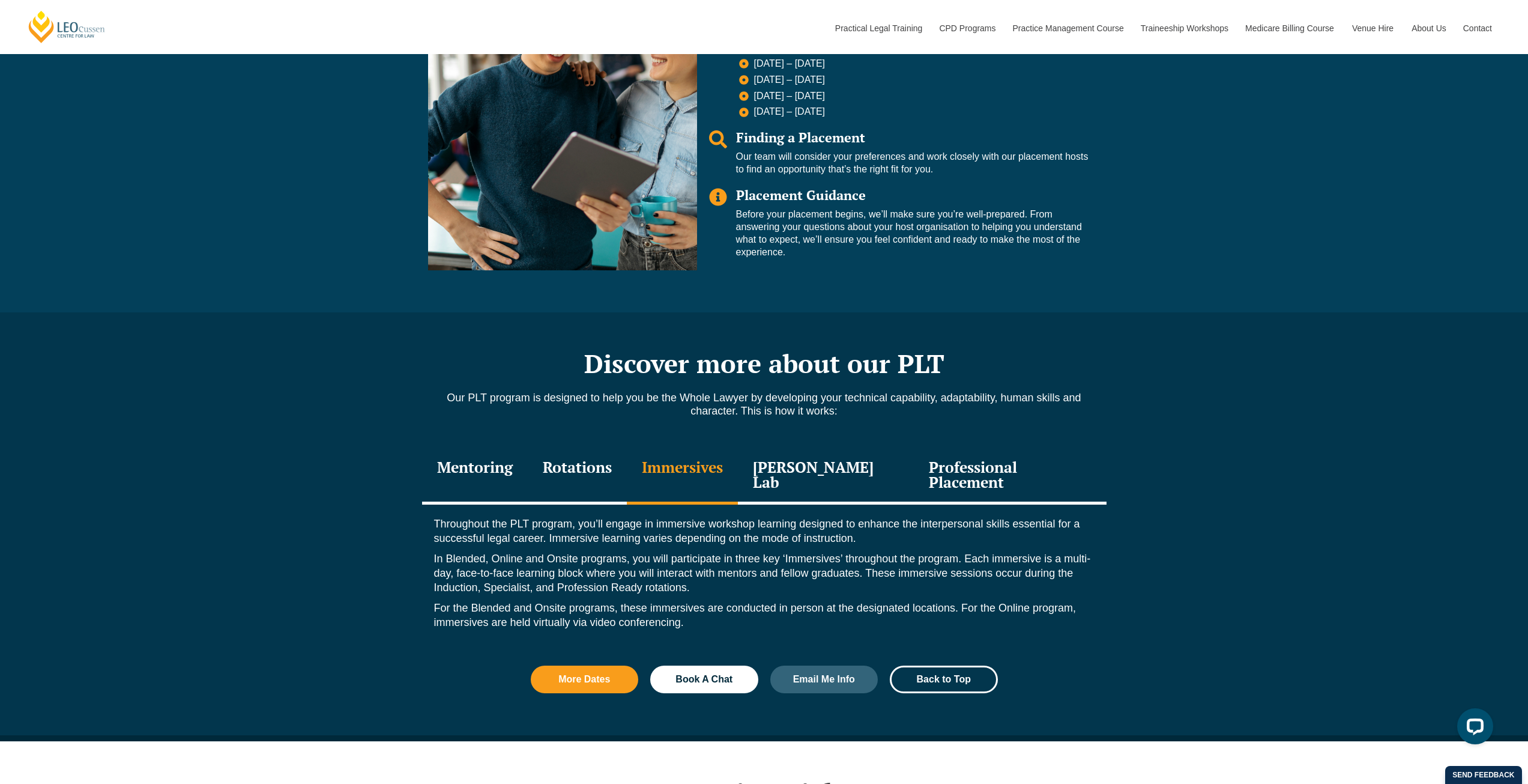
click at [788, 468] on div "[PERSON_NAME] Lab" at bounding box center [826, 476] width 176 height 57
